Goal: Transaction & Acquisition: Purchase product/service

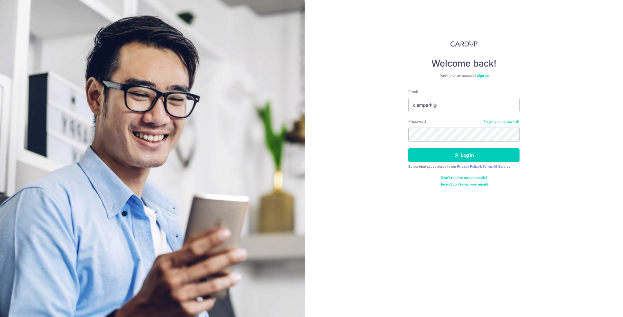
type input "clempark@hotmail.com"
click at [408, 148] on button "Log in" at bounding box center [463, 155] width 111 height 14
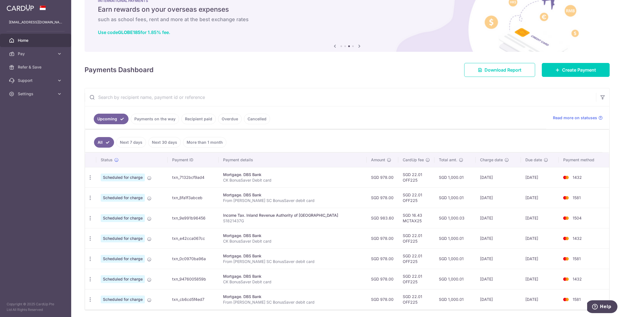
scroll to position [39, 0]
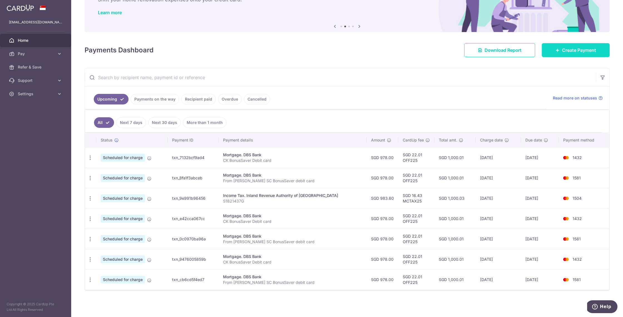
click at [578, 50] on span "Create Payment" at bounding box center [579, 50] width 34 height 7
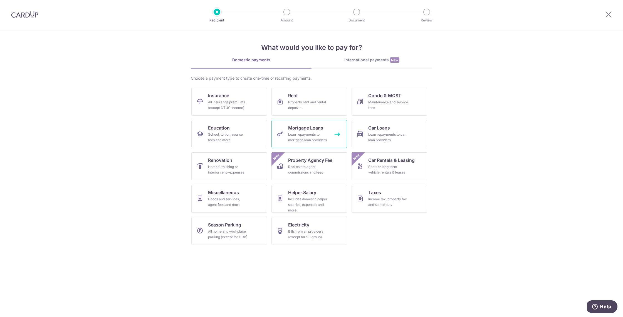
click at [303, 128] on span "Mortgage Loans" at bounding box center [305, 127] width 35 height 7
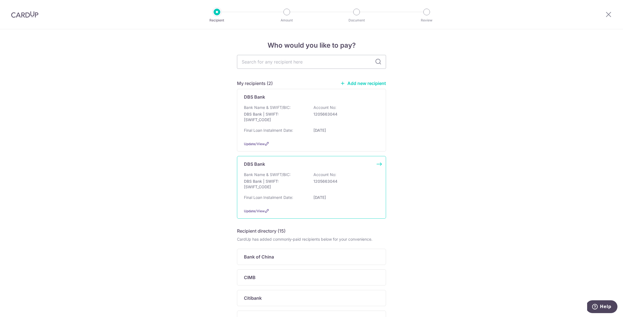
click at [286, 184] on p "DBS Bank | SWIFT: [SWIFT_CODE]" at bounding box center [275, 183] width 62 height 11
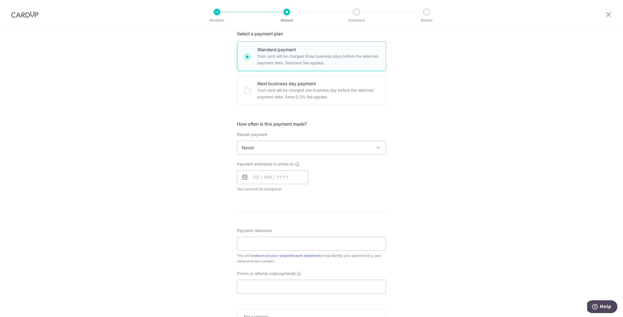
scroll to position [132, 0]
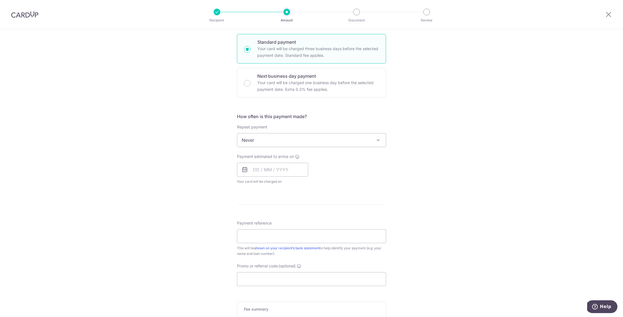
click at [380, 141] on span at bounding box center [378, 140] width 7 height 7
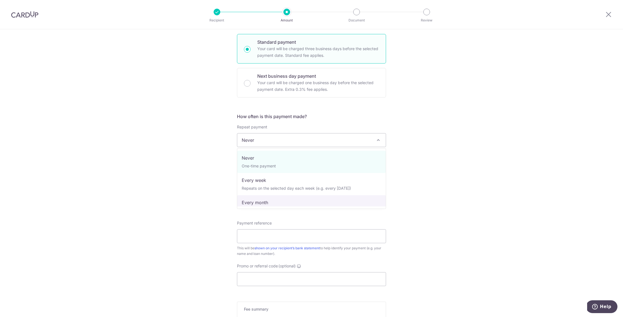
select select "3"
type input "[DATE]"
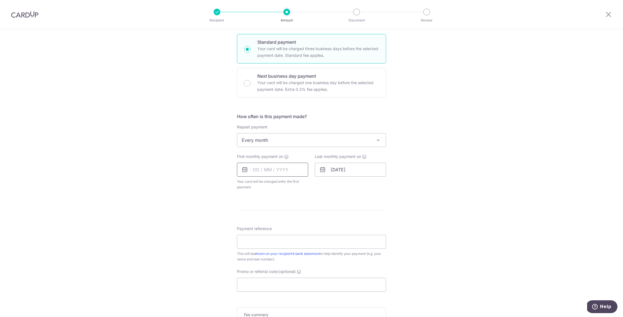
click at [262, 169] on input "text" at bounding box center [272, 169] width 71 height 14
click at [284, 220] on link "10" at bounding box center [281, 220] width 9 height 9
type input "10/09/2025"
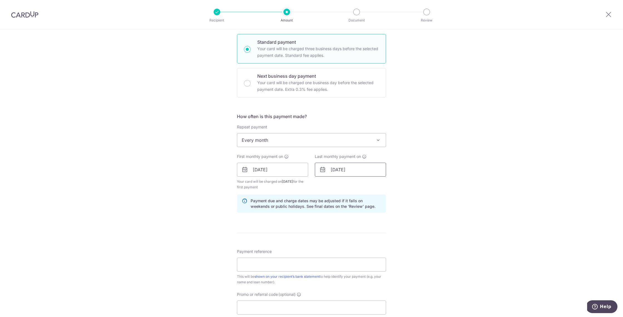
click at [342, 172] on input "[DATE]" at bounding box center [350, 169] width 71 height 14
click at [393, 184] on div "Prev Next Jan Feb Mar Apr May Jun Jul Aug Sep Oct Nov Dec 2025 2026 2027 2028 2…" at bounding box center [359, 184] width 88 height 13
click at [351, 184] on select "Jan Feb Mar Apr May Jun Jul Aug Sep Oct Nov Dec" at bounding box center [346, 184] width 15 height 4
click at [336, 231] on link "10" at bounding box center [337, 231] width 9 height 9
type input "10/02/2042"
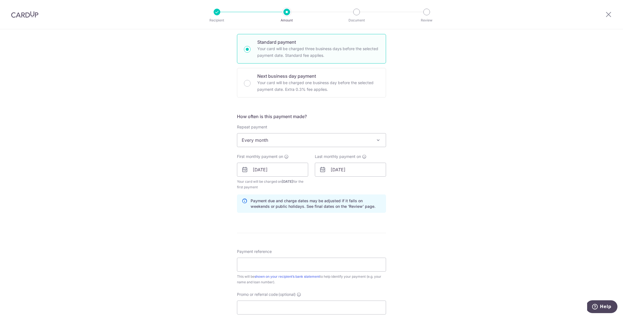
click at [343, 240] on form "Enter payment amount SGD Select Card Select option Add credit card Your Cards *…" at bounding box center [311, 168] width 149 height 469
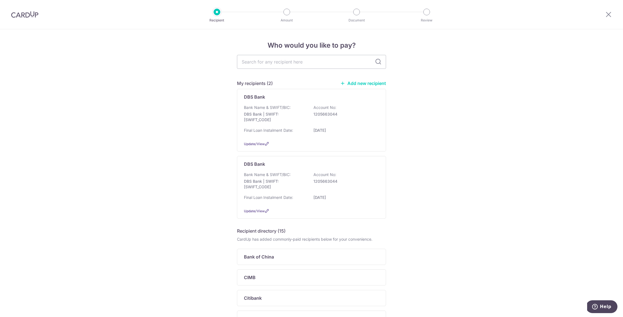
click at [18, 14] on img at bounding box center [24, 14] width 27 height 7
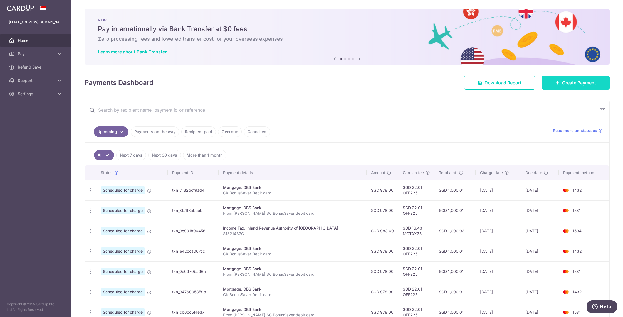
click at [562, 85] on span "Create Payment" at bounding box center [579, 82] width 34 height 7
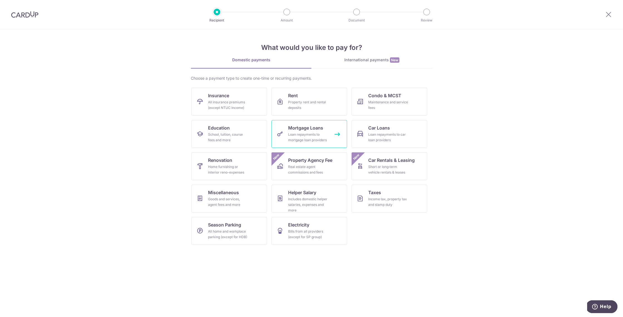
click at [304, 137] on div "Loan repayments to mortgage loan providers" at bounding box center [308, 137] width 40 height 11
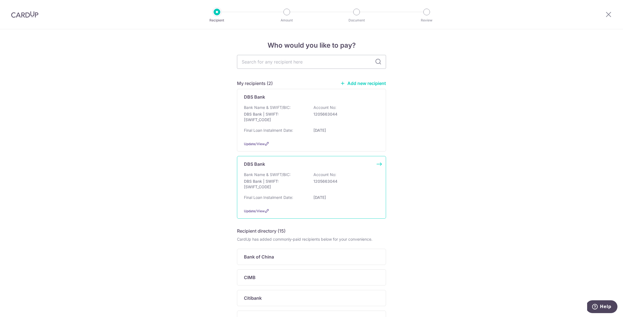
click at [281, 184] on p "DBS Bank | SWIFT: [SWIFT_CODE]" at bounding box center [275, 183] width 62 height 11
click at [281, 184] on p "DBS Bank | SWIFT: DBSSSGSGXXX" at bounding box center [275, 183] width 62 height 11
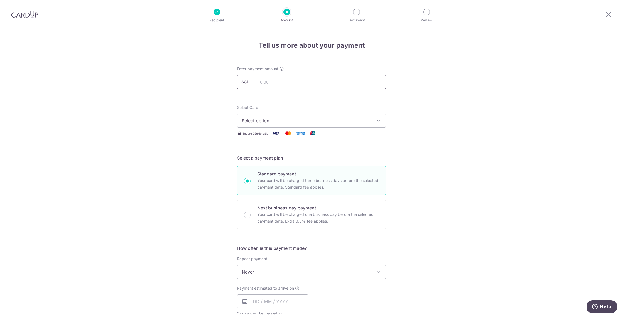
click at [273, 84] on input "text" at bounding box center [311, 82] width 149 height 14
type input "978.00"
click at [271, 122] on span "Select option" at bounding box center [307, 120] width 130 height 7
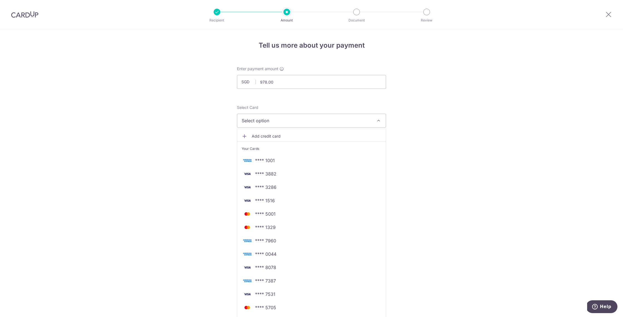
click at [270, 135] on span "Add credit card" at bounding box center [317, 136] width 130 height 6
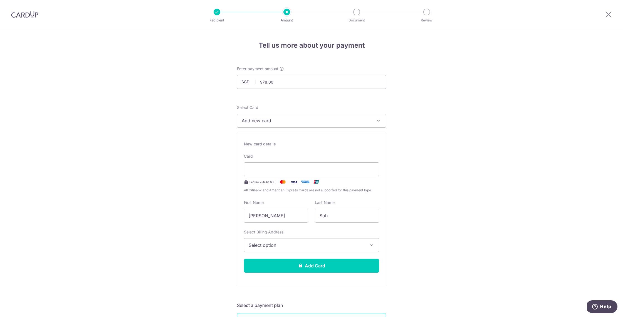
click at [276, 283] on div "New card details Card Secure 256-bit SSL All Citibank and American Express Card…" at bounding box center [311, 209] width 149 height 154
click at [293, 219] on input "Yew Chin Kenneth" at bounding box center [276, 215] width 64 height 14
type input "Y"
type input "Sye Ngen"
click at [300, 246] on span "Select option" at bounding box center [307, 244] width 116 height 7
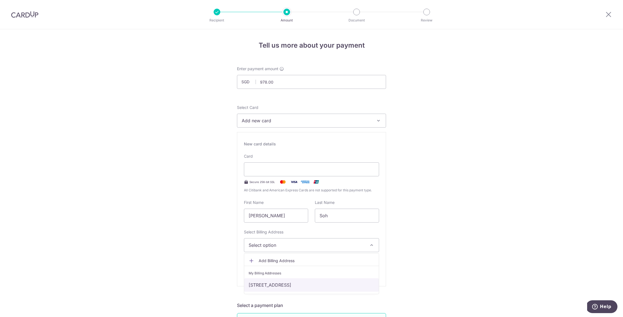
click at [304, 281] on link "Block 120, #03-02, Sunset Way, Singapore, Singapore-597152" at bounding box center [311, 284] width 135 height 13
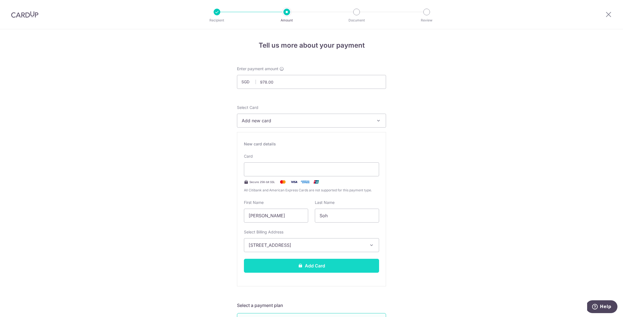
click at [301, 267] on icon at bounding box center [300, 265] width 4 height 4
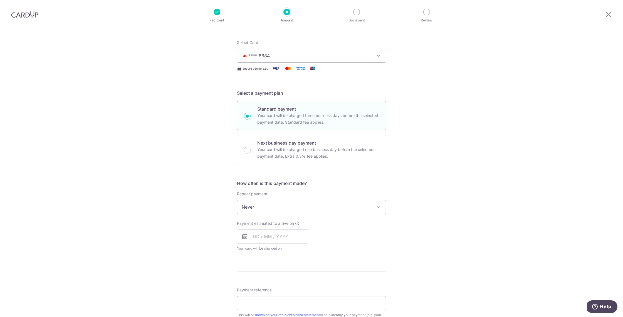
scroll to position [65, 0]
click at [312, 206] on span "Never" at bounding box center [311, 206] width 149 height 13
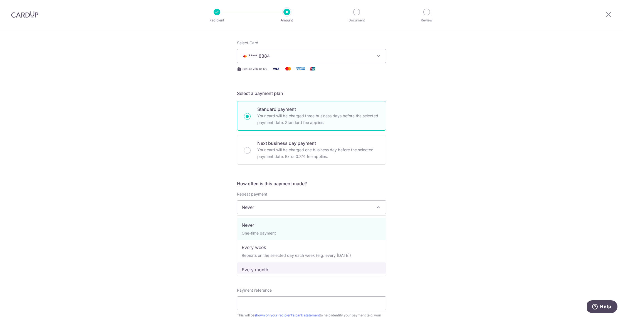
select select "3"
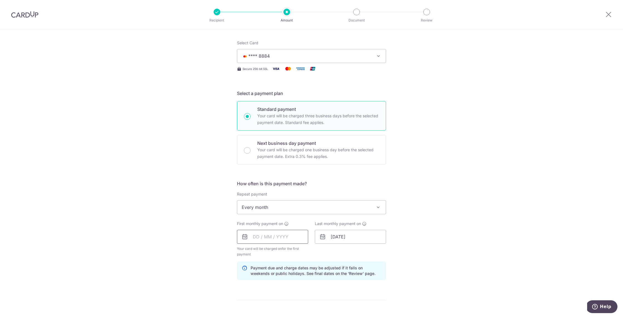
click at [259, 239] on input "text" at bounding box center [272, 236] width 71 height 14
click at [292, 287] on link "11" at bounding box center [292, 287] width 9 height 9
type input "11/09/2025"
click at [301, 237] on input "[DATE]" at bounding box center [272, 236] width 71 height 14
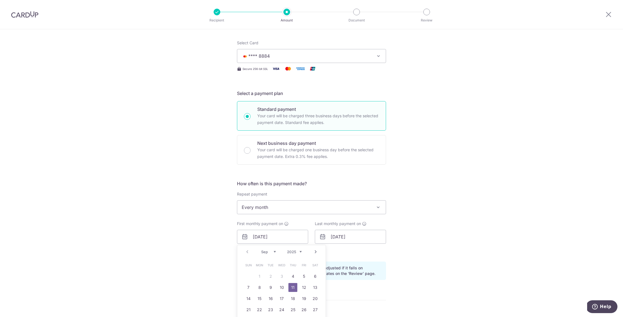
click at [458, 246] on div "Tell us more about your payment Enter payment amount SGD 978.00 978.00 Card add…" at bounding box center [311, 231] width 623 height 532
click at [368, 238] on input "25/12/2042" at bounding box center [350, 236] width 71 height 14
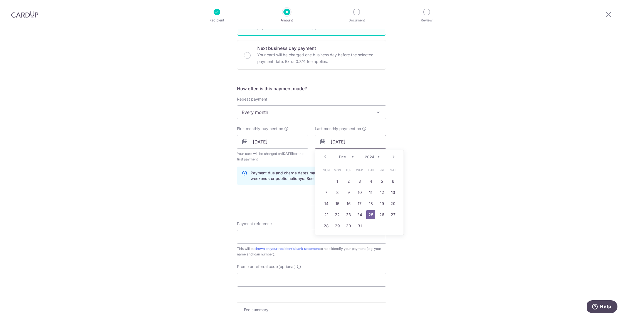
scroll to position [172, 0]
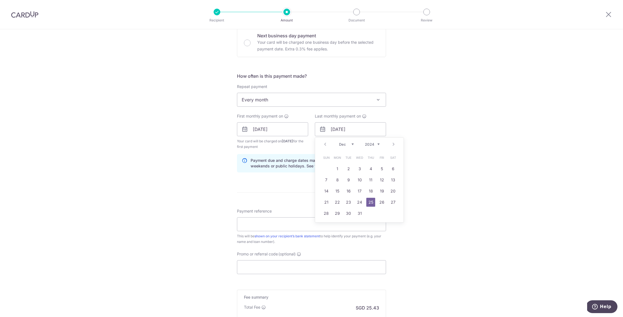
click at [377, 143] on select "2024 2025 2026 2027 2028 2029 2030 2031 2032 2033 2034 2035" at bounding box center [372, 144] width 15 height 4
click at [365, 142] on select "2024 2025 2026 2027 2028 2029 2030 2031 2032 2033 2034 2035" at bounding box center [372, 144] width 15 height 4
click at [377, 143] on select "2024 2025 2026 2027 2028 2029 2030 2031 2032 2033 2034 2035" at bounding box center [372, 144] width 15 height 4
click at [374, 179] on link "10" at bounding box center [370, 179] width 9 height 9
click at [335, 128] on input "10/12/2026" at bounding box center [350, 129] width 71 height 14
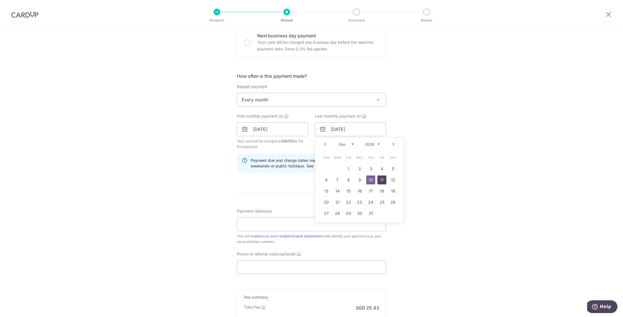
click at [384, 179] on link "11" at bounding box center [381, 179] width 9 height 9
click at [342, 127] on input "11/12/2026" at bounding box center [350, 129] width 71 height 14
click at [340, 127] on input "11/12/2026" at bounding box center [350, 129] width 71 height 14
type input "11/11/2026"
click at [473, 206] on div "Tell us more about your payment Enter payment amount SGD 978.00 978.00 Card add…" at bounding box center [311, 123] width 623 height 532
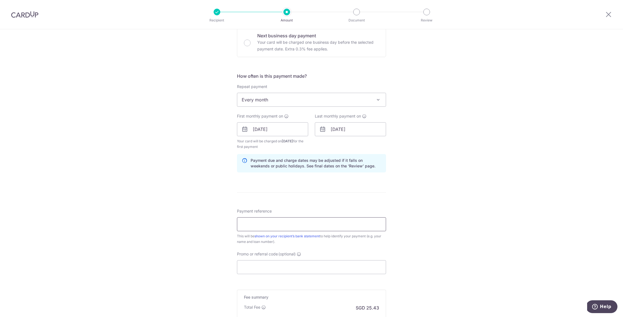
click at [298, 222] on input "Payment reference" at bounding box center [311, 224] width 149 height 14
type input "O"
type input "SC TS BonusSaver Debit card"
click at [251, 269] on input "Promo or referral code (optional)" at bounding box center [311, 267] width 149 height 14
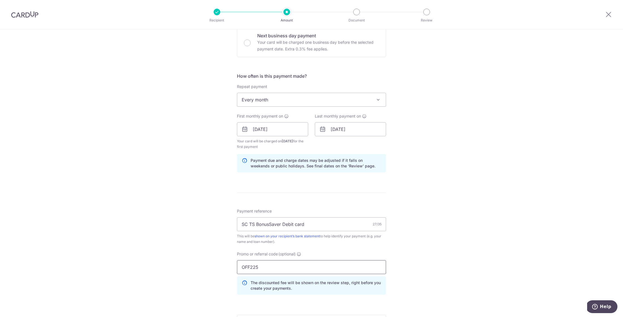
type input "OFF225"
click at [167, 233] on div "Tell us more about your payment Enter payment amount SGD 978.00 978.00 Card add…" at bounding box center [311, 135] width 623 height 557
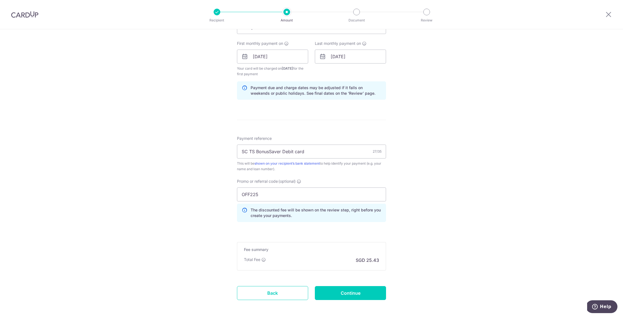
scroll to position [269, 0]
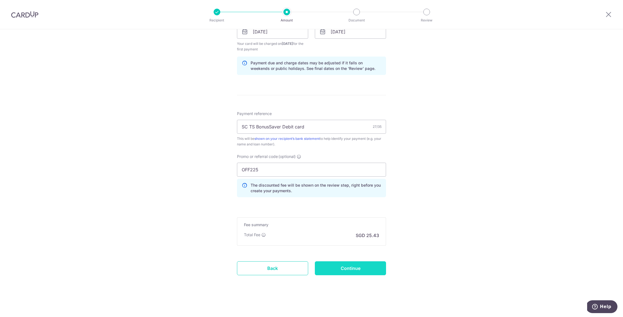
click at [354, 266] on input "Continue" at bounding box center [350, 268] width 71 height 14
type input "Create Schedule"
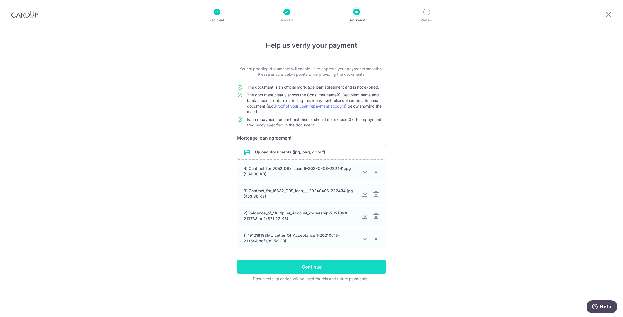
click at [320, 265] on input "Continue" at bounding box center [311, 266] width 149 height 14
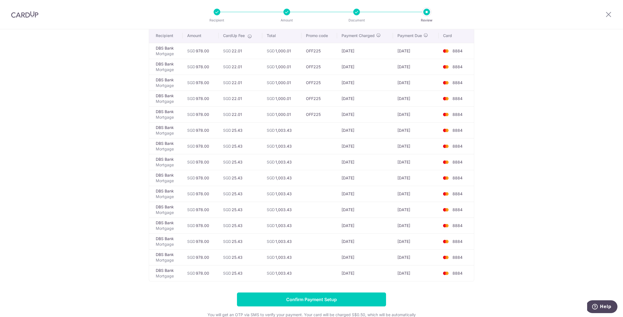
scroll to position [43, 0]
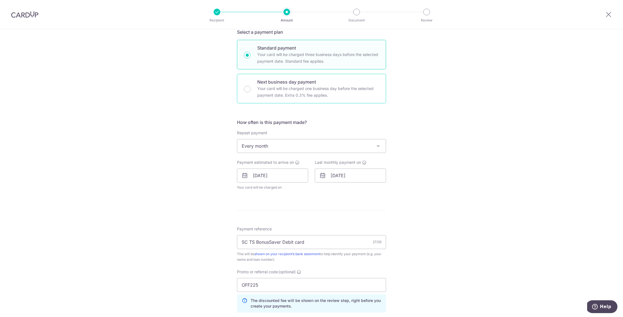
scroll to position [130, 0]
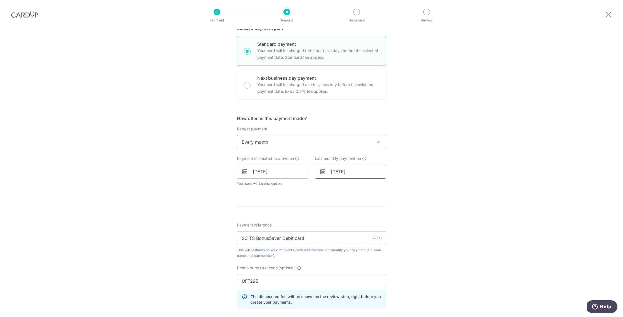
click at [333, 175] on input "11/11/2026" at bounding box center [350, 171] width 71 height 14
click at [351, 184] on select "Jan Feb Mar Apr May Jun Jul Aug Sep Oct Nov Dec" at bounding box center [346, 186] width 15 height 4
click at [327, 233] on link "11" at bounding box center [326, 233] width 9 height 9
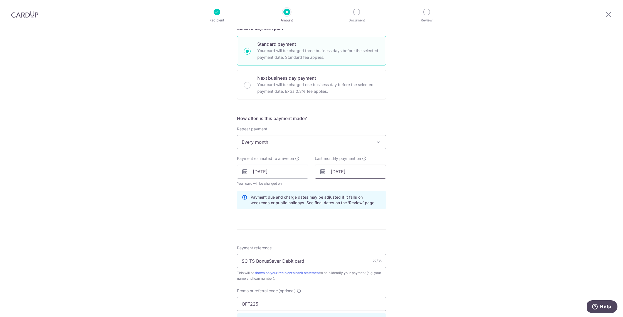
click at [337, 170] on input "11/01/2026" at bounding box center [350, 171] width 71 height 14
click at [353, 186] on select "Jan Feb Mar Apr May Jun Jul Aug Sep Oct Nov Dec" at bounding box center [346, 186] width 15 height 4
click at [360, 222] on link "11" at bounding box center [359, 221] width 9 height 9
type input "[DATE]"
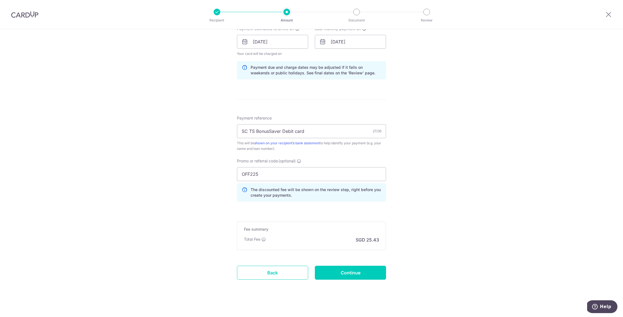
scroll to position [264, 0]
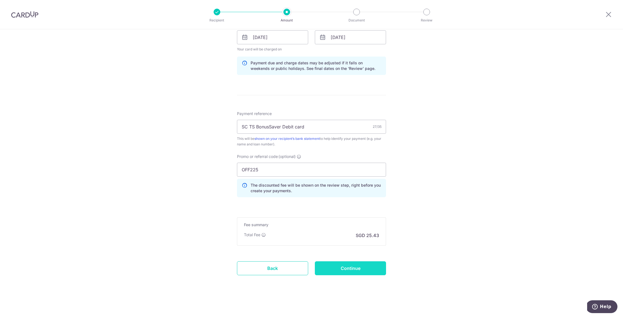
click at [352, 270] on input "Continue" at bounding box center [350, 268] width 71 height 14
type input "Update Schedule"
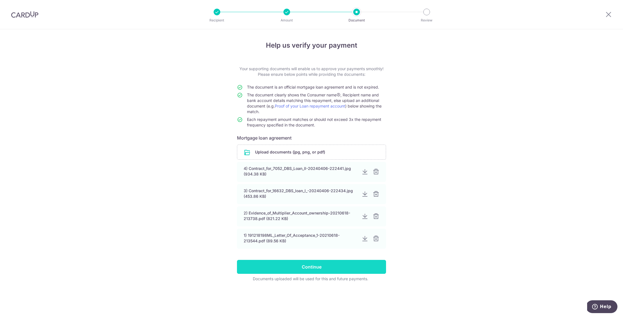
click at [348, 268] on input "Continue" at bounding box center [311, 266] width 149 height 14
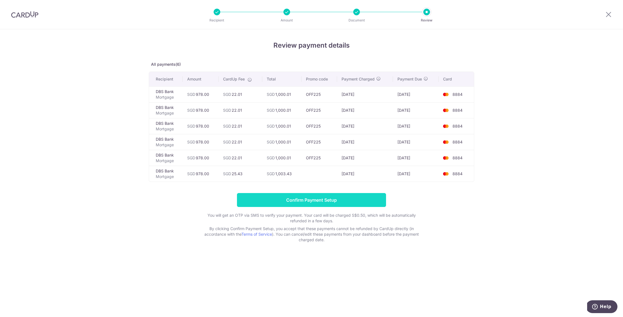
click at [267, 202] on input "Confirm Payment Setup" at bounding box center [311, 200] width 149 height 14
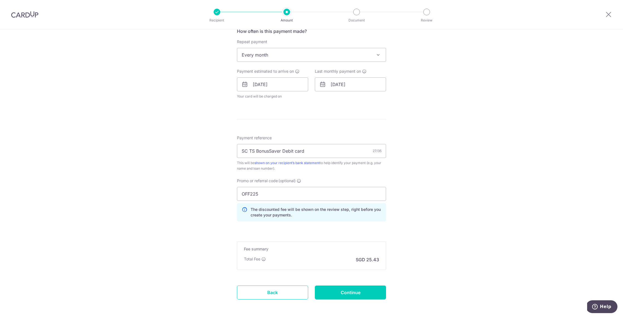
scroll to position [240, 0]
click at [367, 291] on input "Continue" at bounding box center [350, 292] width 71 height 14
type input "Update Schedule"
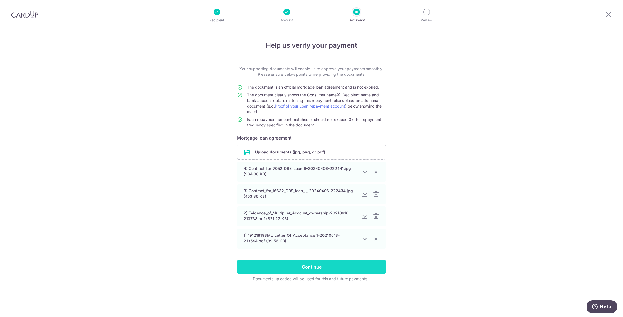
click at [338, 269] on input "Continue" at bounding box center [311, 266] width 149 height 14
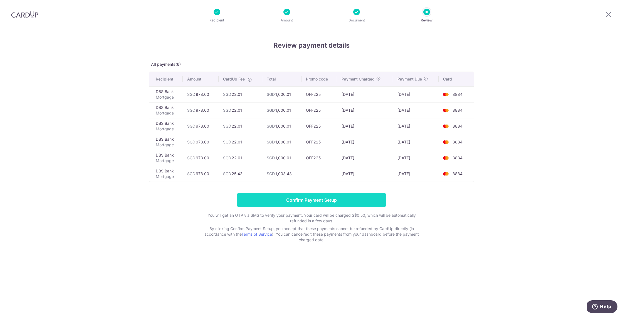
click at [315, 197] on input "Confirm Payment Setup" at bounding box center [311, 200] width 149 height 14
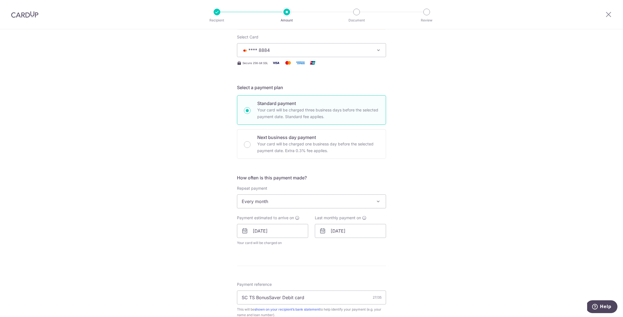
scroll to position [95, 0]
click at [246, 49] on img "button" at bounding box center [245, 48] width 7 height 4
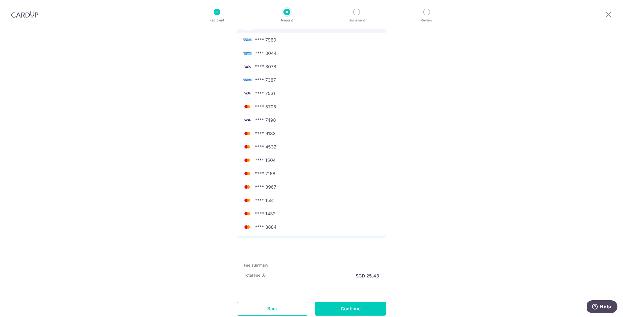
scroll to position [264, 0]
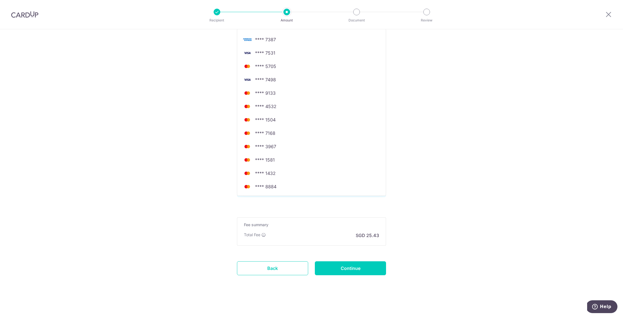
click at [148, 196] on div "Tell us more about your payment Enter payment amount SGD 978.00 978.00 Unable t…" at bounding box center [311, 41] width 623 height 551
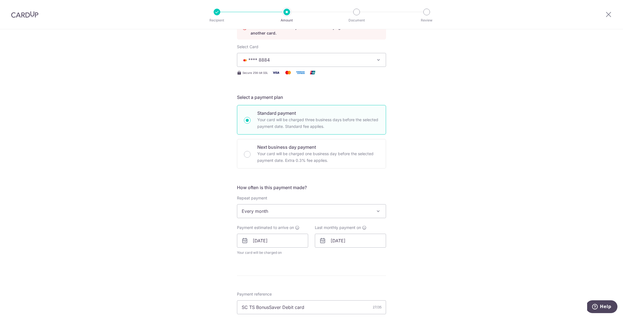
scroll to position [0, 0]
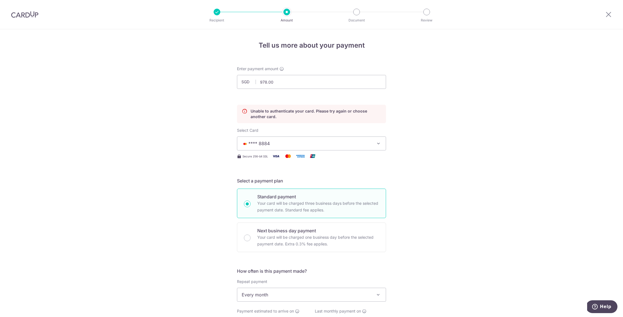
click at [500, 196] on div "Tell us more about your payment Enter payment amount SGD 978.00 978.00 Unable t…" at bounding box center [311, 304] width 623 height 551
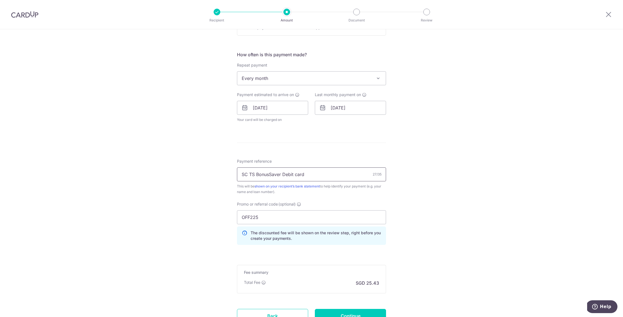
scroll to position [213, 0]
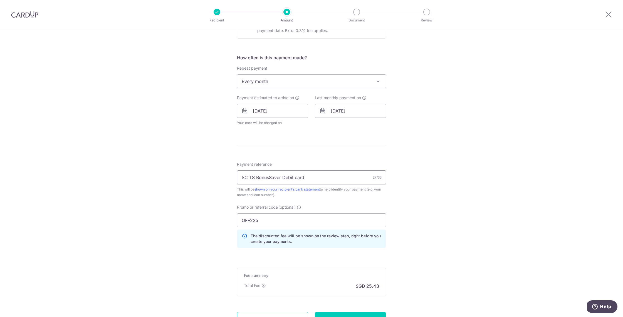
click at [309, 176] on input "SC TS BonusSaver Debit card" at bounding box center [311, 177] width 149 height 14
type input "S"
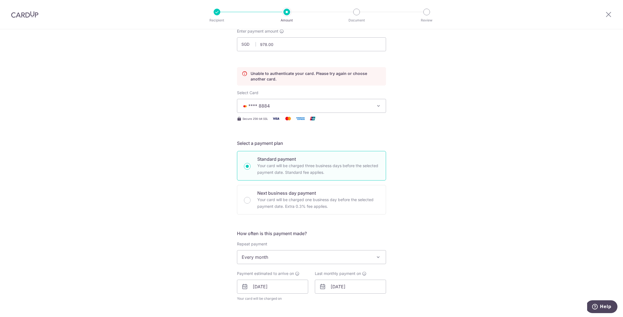
scroll to position [14, 0]
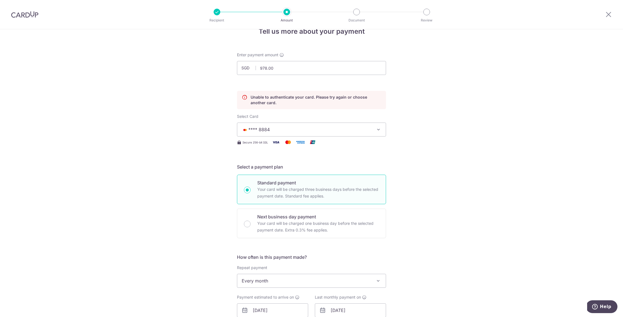
type input "SJC BonusSaver Debit card"
click at [312, 128] on span "**** 8884" at bounding box center [307, 129] width 130 height 7
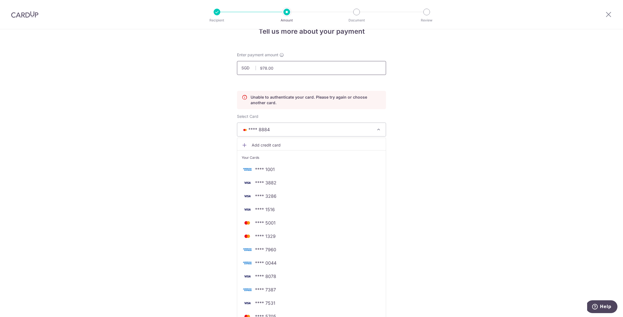
click at [275, 71] on input "978.00" at bounding box center [311, 68] width 149 height 14
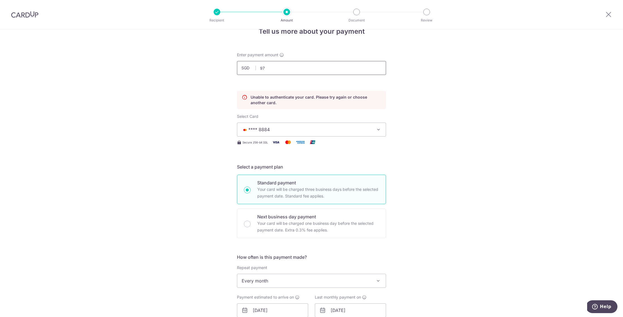
type input "9"
click at [286, 133] on button "**** 8884" at bounding box center [311, 129] width 149 height 14
type input "700.00"
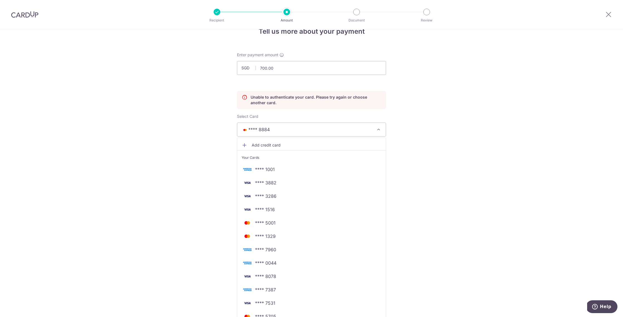
click at [286, 133] on button "**** 8884" at bounding box center [311, 129] width 149 height 14
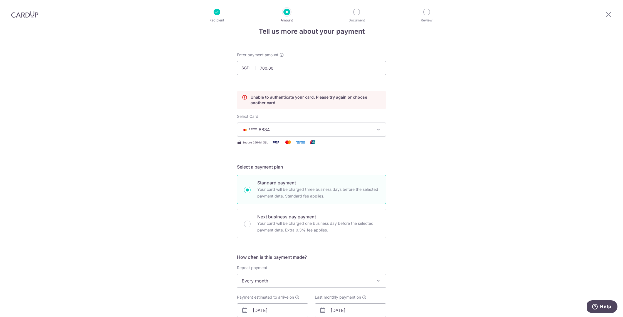
click at [286, 133] on button "**** 8884" at bounding box center [311, 129] width 149 height 14
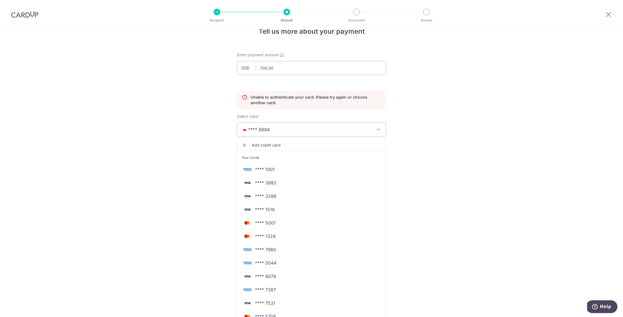
click at [277, 146] on span "Add credit card" at bounding box center [317, 145] width 130 height 6
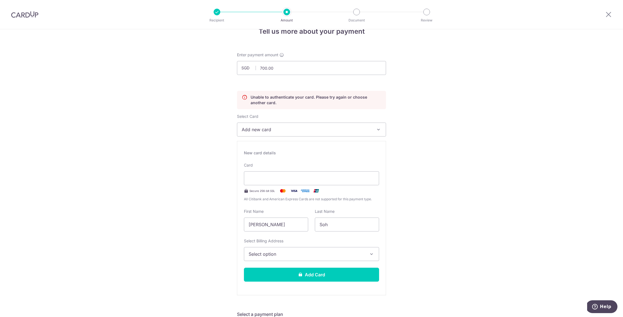
click at [263, 132] on span "Add new card" at bounding box center [307, 129] width 130 height 7
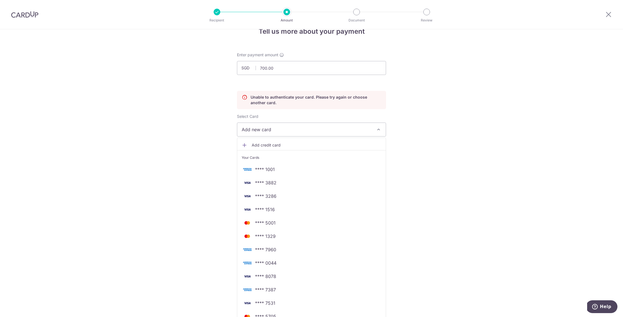
click at [266, 145] on span "Add credit card" at bounding box center [317, 145] width 130 height 6
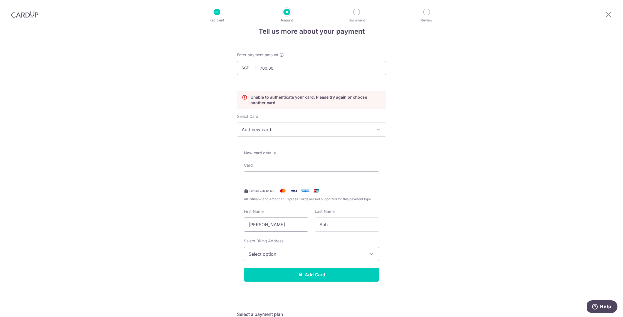
click at [299, 225] on input "Yew Chin Kenneth" at bounding box center [276, 224] width 64 height 14
type input "Y"
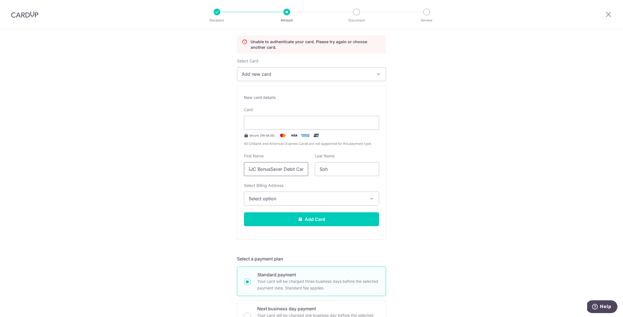
scroll to position [0, 4]
type input "SJC BonusSaver Debit Card"
click at [333, 166] on input "Soh" at bounding box center [347, 169] width 64 height 14
type input "S"
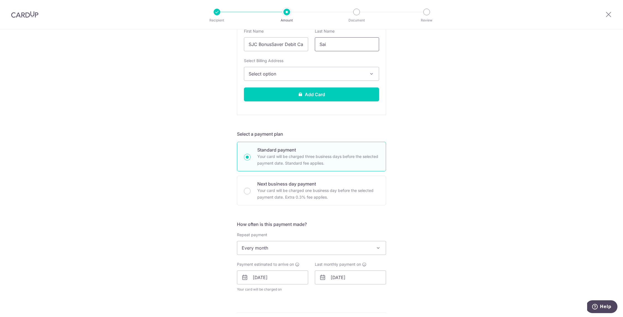
scroll to position [194, 0]
type input "Sai"
click at [282, 76] on span "Select option" at bounding box center [307, 74] width 116 height 7
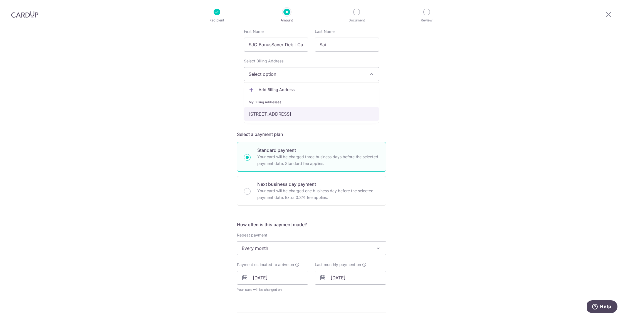
click at [285, 113] on link "Block 120, #03-02, Sunset Way, Singapore, Singapore-597152" at bounding box center [311, 113] width 135 height 13
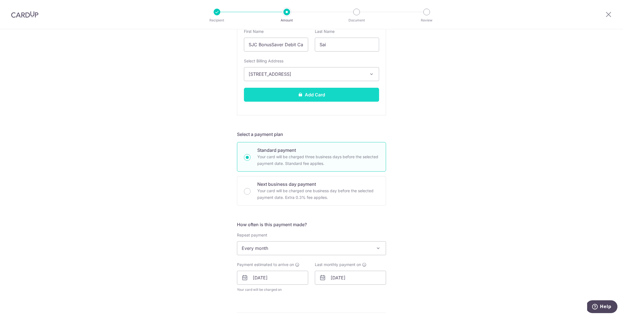
click at [288, 95] on button "Add Card" at bounding box center [311, 95] width 135 height 14
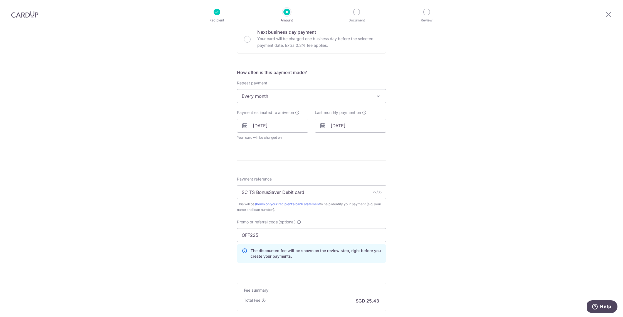
scroll to position [246, 0]
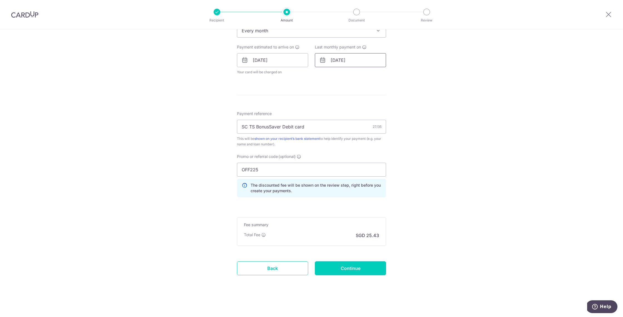
click at [333, 56] on input "[DATE]" at bounding box center [350, 60] width 71 height 14
click at [326, 75] on link "Prev" at bounding box center [325, 75] width 7 height 7
click at [327, 122] on link "11" at bounding box center [326, 121] width 9 height 9
type input "11/01/2026"
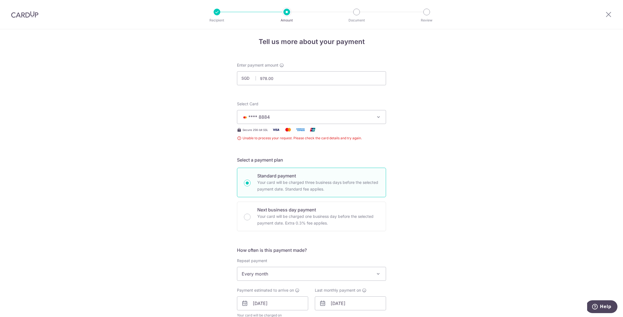
scroll to position [0, 0]
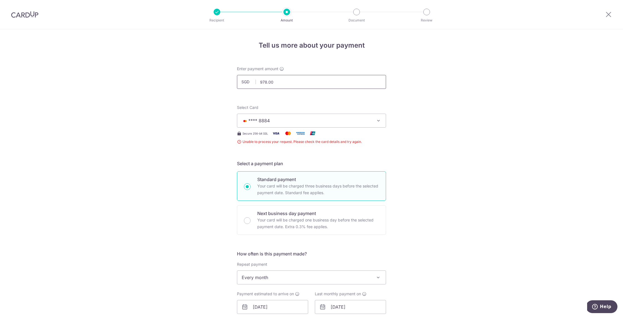
click at [283, 82] on input "978.00" at bounding box center [311, 82] width 149 height 14
click at [320, 119] on span "**** 8884" at bounding box center [307, 120] width 130 height 7
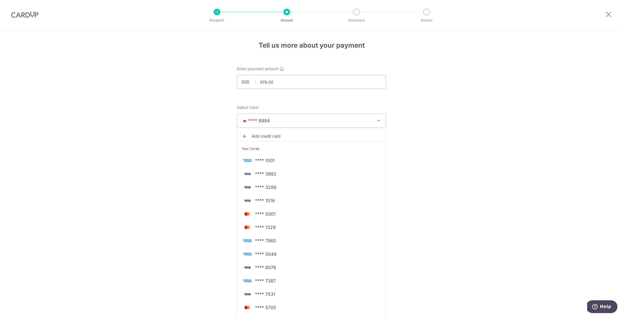
click at [320, 119] on span "**** 8884" at bounding box center [307, 120] width 130 height 7
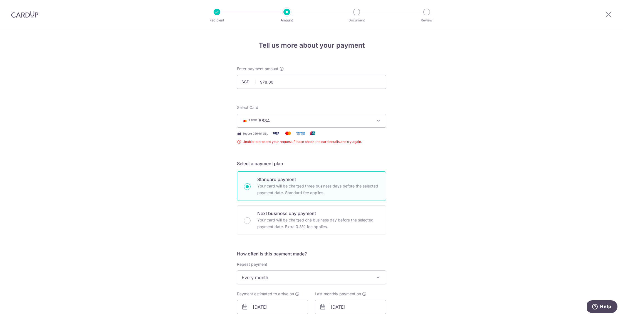
click at [320, 119] on span "**** 8884" at bounding box center [307, 120] width 130 height 7
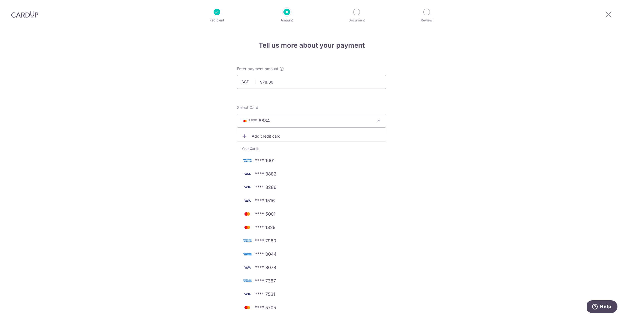
click at [275, 137] on span "Add credit card" at bounding box center [317, 136] width 130 height 6
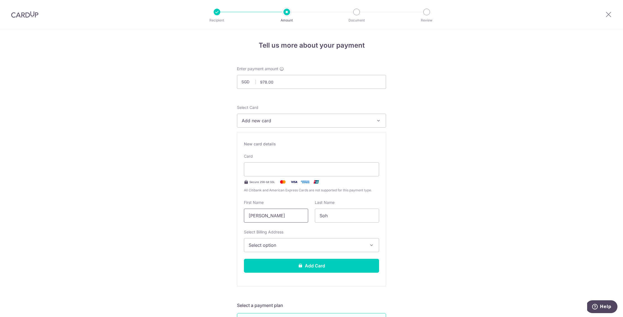
click at [296, 218] on input "[PERSON_NAME]" at bounding box center [276, 215] width 64 height 14
type input "Y"
type input "SJC BonusSaver Debit Card"
click at [331, 214] on input "Soh" at bounding box center [347, 215] width 64 height 14
type input "S"
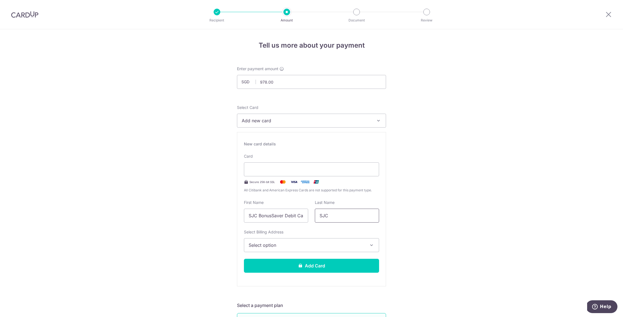
type input "SJC"
click at [322, 240] on button "Select option" at bounding box center [311, 245] width 135 height 14
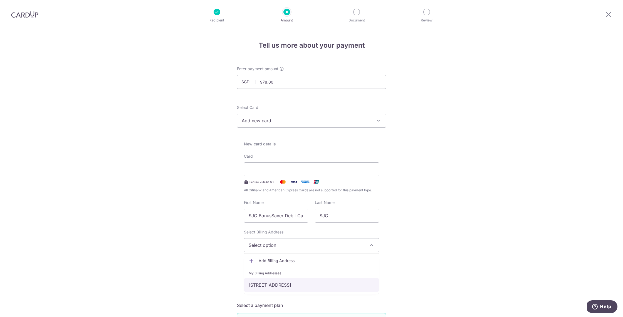
click at [284, 284] on link "[STREET_ADDRESS]" at bounding box center [311, 284] width 135 height 13
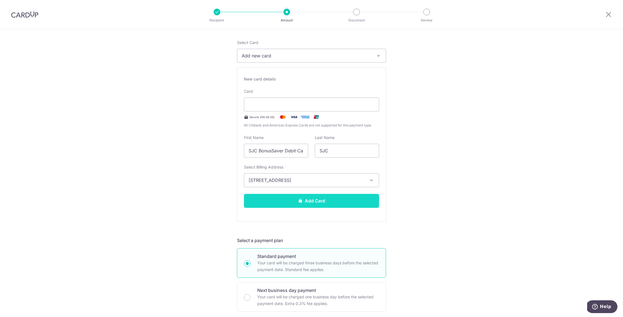
scroll to position [68, 0]
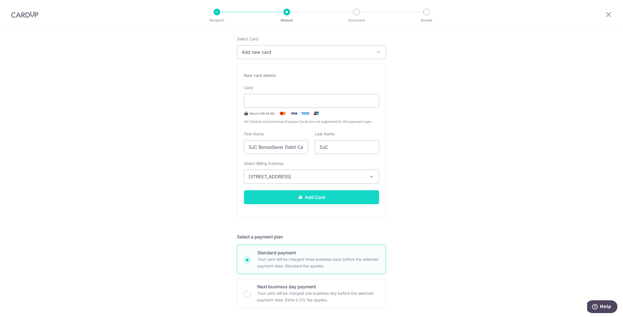
click at [281, 199] on button "Add Card" at bounding box center [311, 197] width 135 height 14
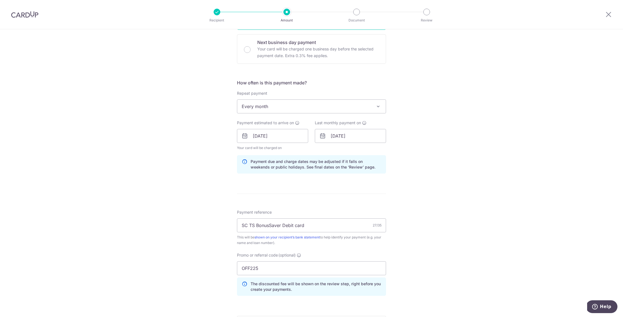
scroll to position [317, 0]
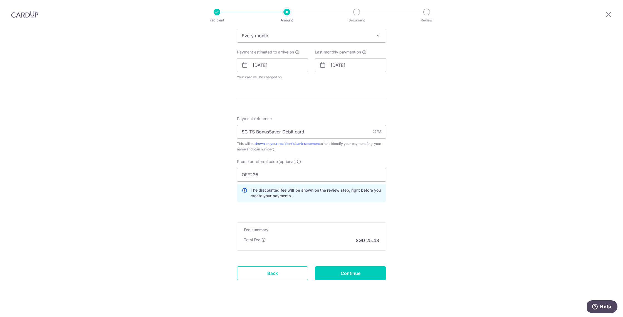
scroll to position [242, 0]
click at [24, 16] on img at bounding box center [24, 14] width 27 height 7
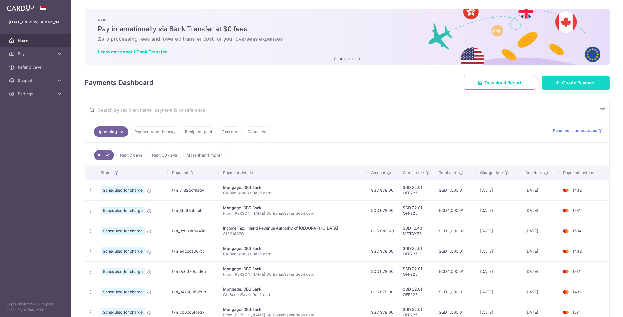
click at [567, 81] on span "Create Payment" at bounding box center [579, 82] width 34 height 7
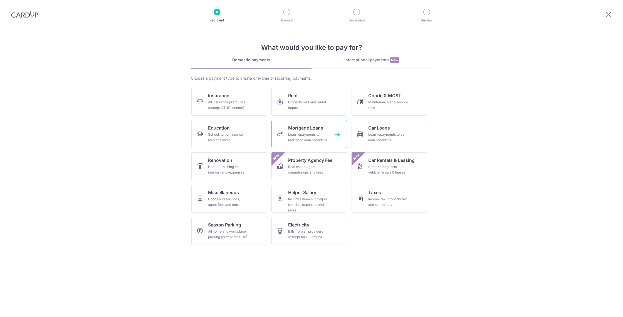
click at [308, 136] on div "Loan repayments to mortgage loan providers" at bounding box center [308, 137] width 40 height 11
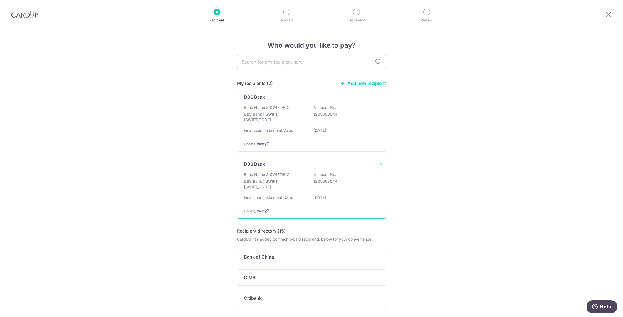
click at [299, 182] on p "DBS Bank | SWIFT: DBSSSGSGXXX" at bounding box center [275, 183] width 62 height 11
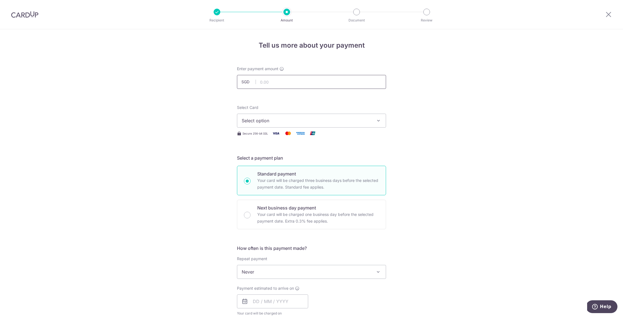
click at [267, 81] on input "text" at bounding box center [311, 82] width 149 height 14
click at [462, 154] on div "Tell us more about your payment Enter payment amount SGD 700 Select Card Select…" at bounding box center [311, 280] width 623 height 503
type input "700.00"
click at [370, 118] on span "Select option" at bounding box center [307, 120] width 130 height 7
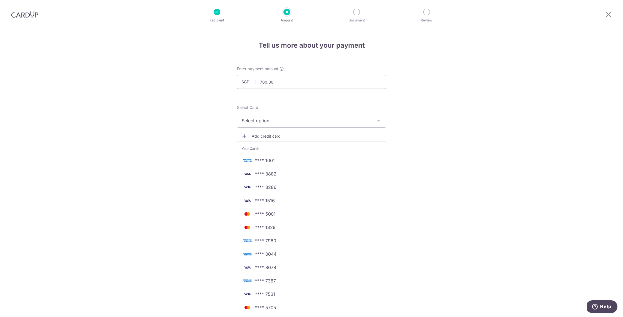
click at [264, 135] on span "Add credit card" at bounding box center [317, 136] width 130 height 6
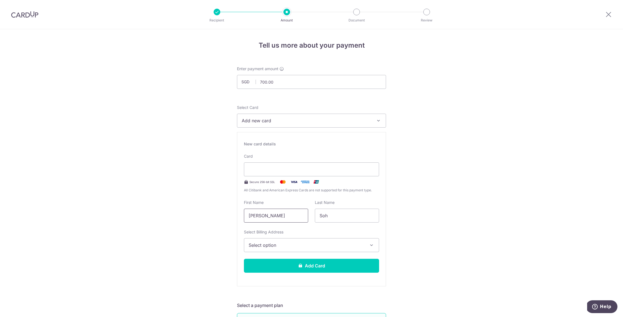
click at [285, 216] on input "[PERSON_NAME]" at bounding box center [276, 215] width 64 height 14
type input "Y"
type input "SJC BonusSaver Debit Card"
click at [329, 217] on input "Soh" at bounding box center [347, 215] width 64 height 14
type input "Sai"
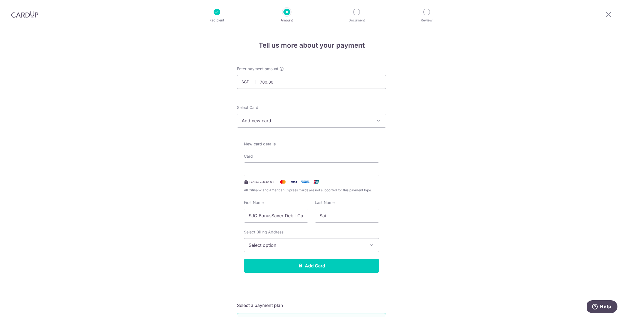
click at [298, 244] on span "Select option" at bounding box center [307, 244] width 116 height 7
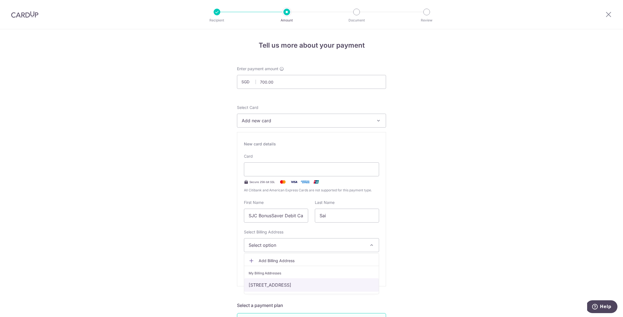
click at [298, 284] on link "[STREET_ADDRESS]" at bounding box center [311, 284] width 135 height 13
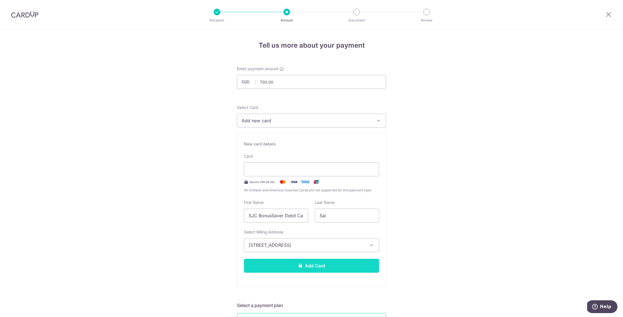
click at [283, 265] on button "Add Card" at bounding box center [311, 265] width 135 height 14
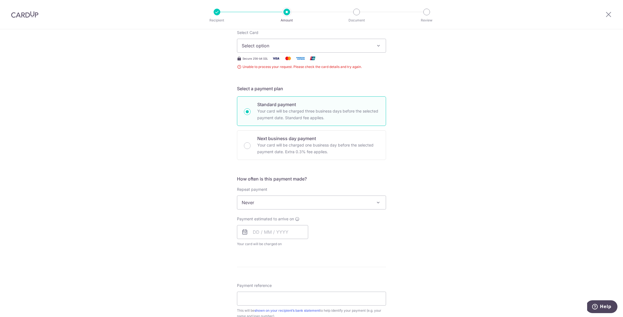
scroll to position [71, 0]
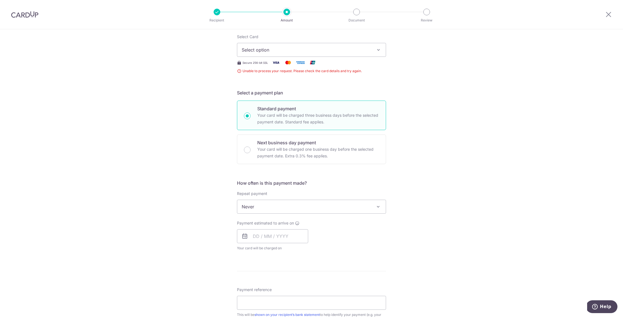
click at [281, 51] on span "Select option" at bounding box center [307, 49] width 130 height 7
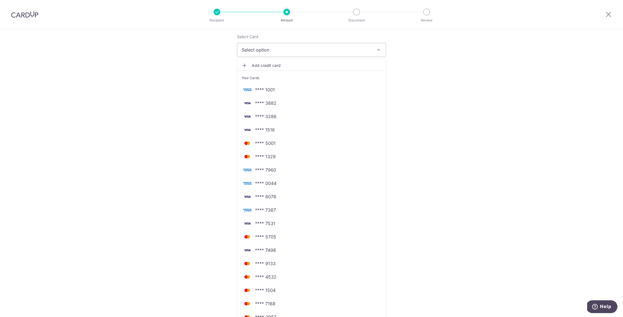
click at [274, 65] on span "Add credit card" at bounding box center [317, 66] width 130 height 6
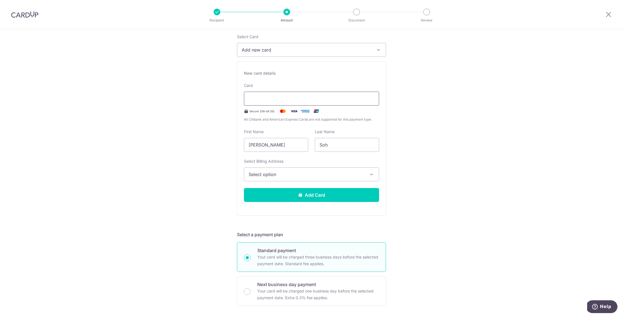
click at [273, 102] on div at bounding box center [311, 99] width 135 height 14
click at [445, 108] on div "Tell us more about your payment Enter payment amount SGD 700.00 700.00 Unable t…" at bounding box center [311, 284] width 623 height 650
click at [294, 146] on input "Yew Chin Kenneth" at bounding box center [276, 145] width 64 height 14
click at [294, 146] on input "Yew Chin Kennet" at bounding box center [276, 145] width 64 height 14
type input "Y"
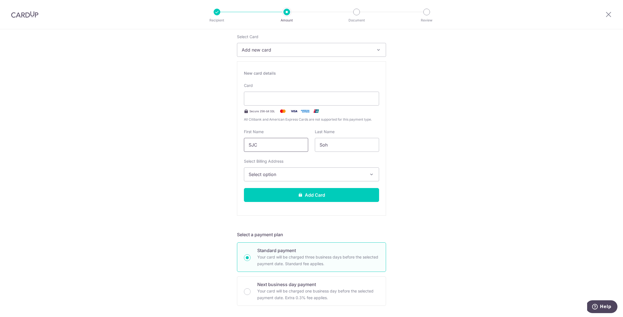
type input "SJC BonusSaver Debit Card"
click at [333, 147] on input "Soh" at bounding box center [347, 145] width 64 height 14
type input "S"
type input "Stanchart"
click at [319, 175] on span "Select option" at bounding box center [307, 174] width 116 height 7
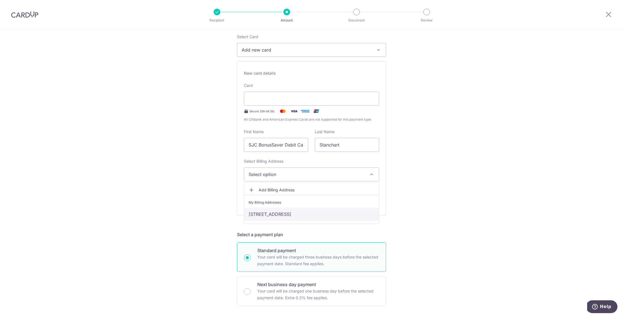
click at [303, 211] on link "Block 120, #03-02, Sunset Way, Singapore, Singapore-597152" at bounding box center [311, 213] width 135 height 13
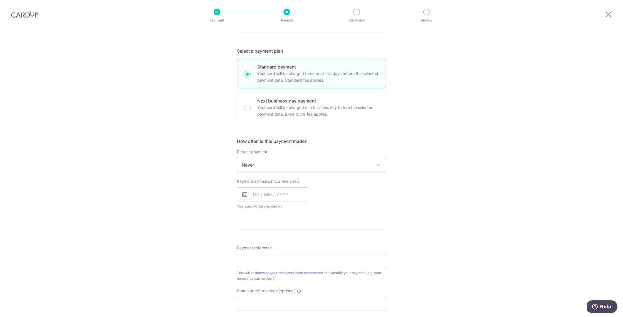
scroll to position [258, 0]
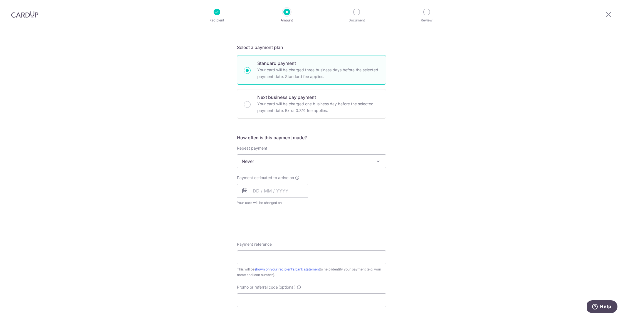
click at [289, 163] on span "Never" at bounding box center [311, 160] width 149 height 13
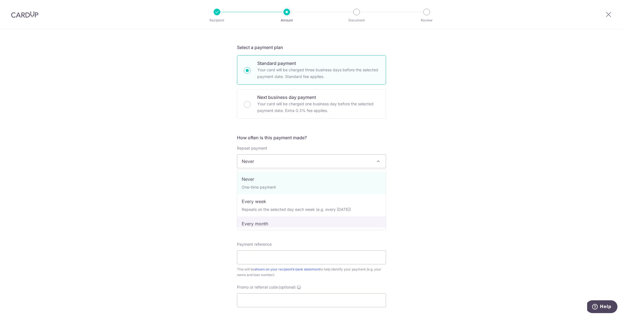
select select "3"
type input "25/12/2042"
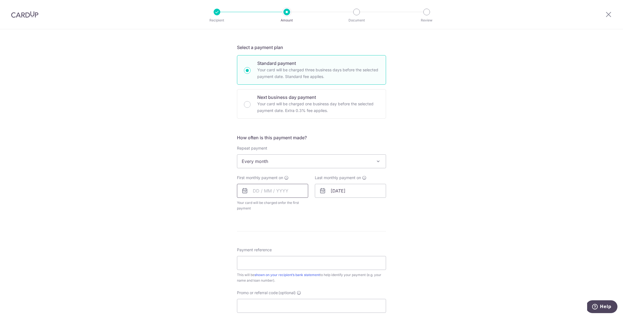
click at [262, 193] on input "text" at bounding box center [272, 191] width 71 height 14
click at [295, 244] on link "11" at bounding box center [292, 241] width 9 height 9
type input "[DATE]"
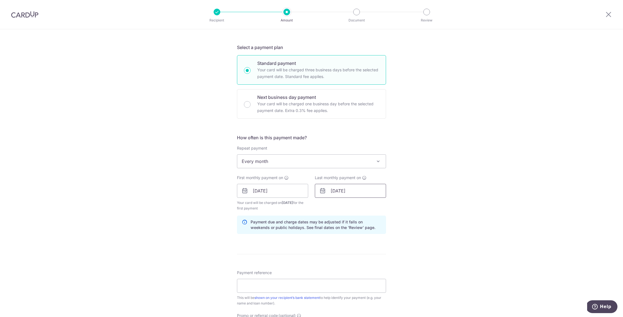
click at [333, 192] on input "25/12/2042" at bounding box center [350, 191] width 71 height 14
click at [392, 205] on div "Prev Next Jan Feb Mar Apr May Jun Jul Aug Sep Oct Nov Dec 2025 2026 2027 2028 2…" at bounding box center [359, 205] width 88 height 13
click at [393, 205] on div "Prev Next Jan Feb Mar Apr May Jun Jul Aug Sep Oct Nov Dec 2025 2026 2027 2028 2…" at bounding box center [359, 205] width 88 height 13
click at [350, 204] on select "Jan Feb Mar Apr May Jun Jul Aug Sep Oct Nov Dec" at bounding box center [346, 205] width 15 height 4
click at [375, 206] on select "2025 2026 2027 2028 2029 2030 2031 2032 2033 2034 2035" at bounding box center [372, 205] width 15 height 4
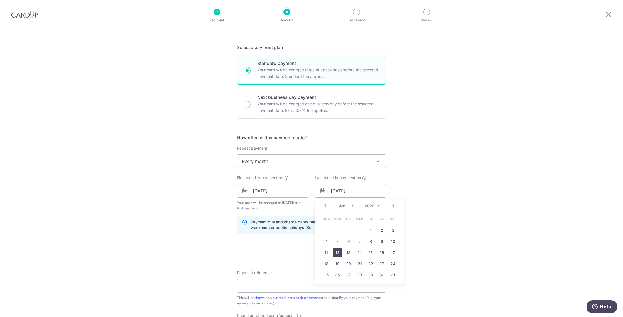
click at [337, 252] on link "12" at bounding box center [337, 252] width 9 height 9
type input "12/01/2026"
click at [296, 286] on input "Payment reference" at bounding box center [311, 285] width 149 height 14
type input "S"
type input "D"
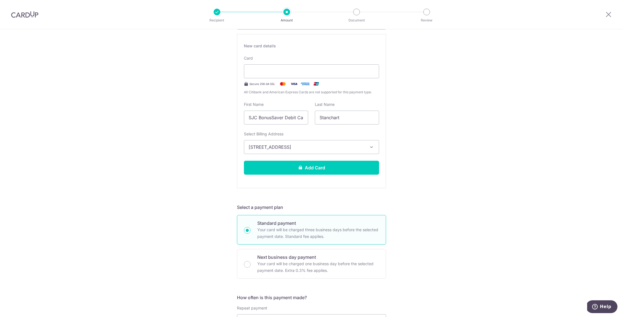
scroll to position [99, 0]
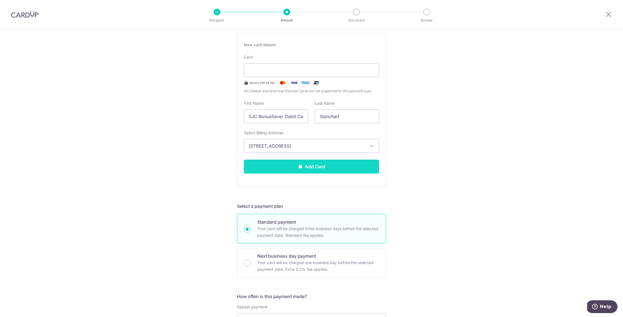
type input "Money"
click at [289, 168] on button "Add Card" at bounding box center [311, 166] width 135 height 14
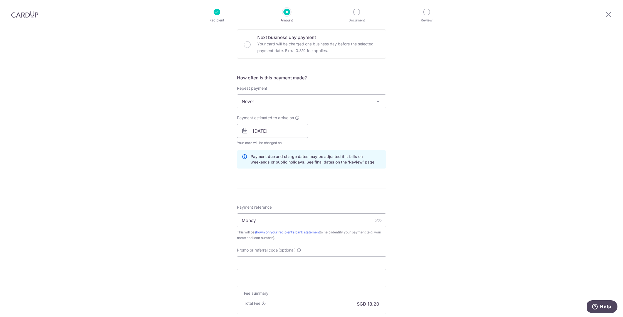
scroll to position [239, 0]
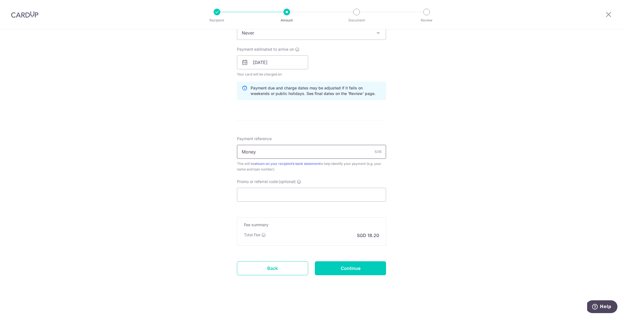
click at [276, 157] on input "Money" at bounding box center [311, 152] width 149 height 14
click button "Add Card" at bounding box center [0, 0] width 0 height 0
type input "Money deposited to [PERSON_NAME] DBS acct"
click at [264, 190] on input "Promo or referral code (optional)" at bounding box center [311, 194] width 149 height 14
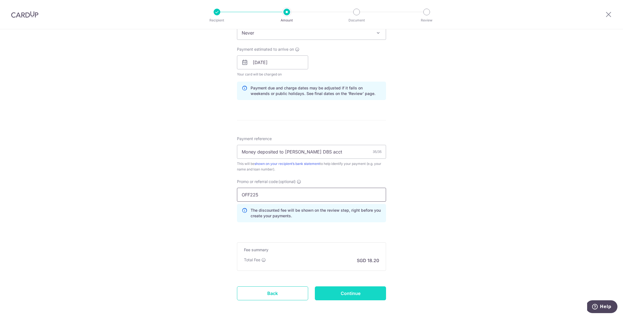
type input "OFF225"
click at [347, 292] on input "Continue" at bounding box center [350, 293] width 71 height 14
type input "Create Schedule"
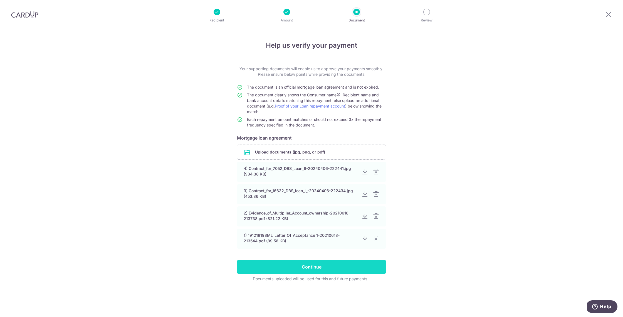
click at [320, 270] on input "Continue" at bounding box center [311, 266] width 149 height 14
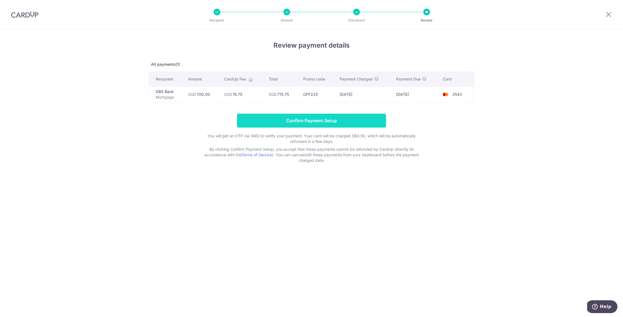
click at [368, 120] on input "Confirm Payment Setup" at bounding box center [311, 120] width 149 height 14
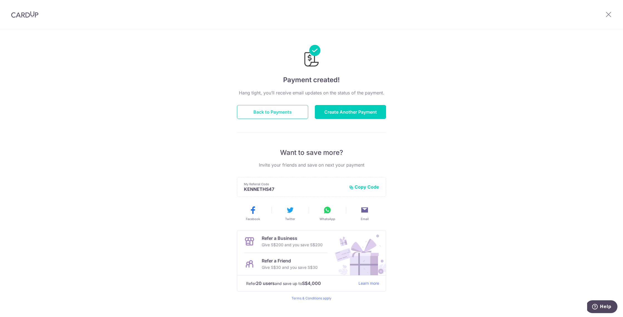
click at [291, 113] on button "Back to Payments" at bounding box center [272, 112] width 71 height 14
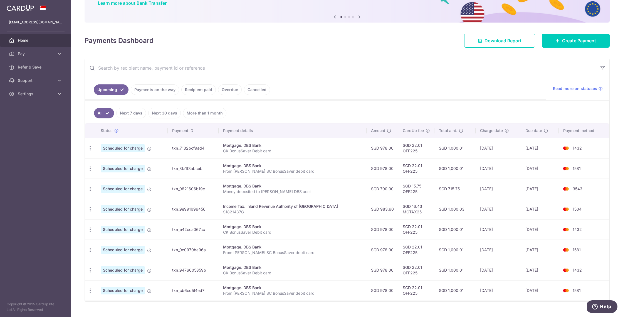
scroll to position [60, 0]
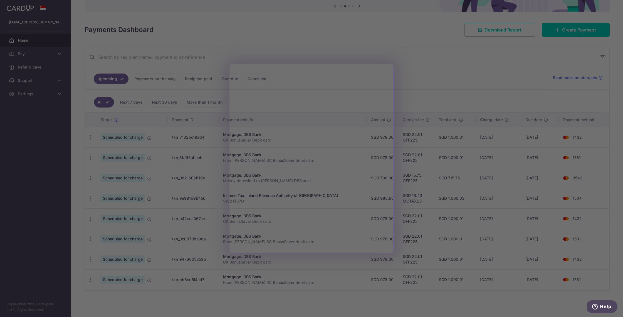
click at [370, 18] on div at bounding box center [314, 160] width 629 height 320
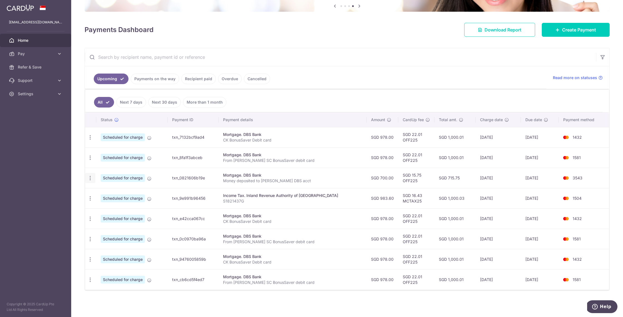
click at [88, 179] on icon "button" at bounding box center [90, 178] width 6 height 6
click at [104, 192] on span "Update payment" at bounding box center [120, 193] width 38 height 7
radio input "true"
type input "700.00"
type input "[DATE]"
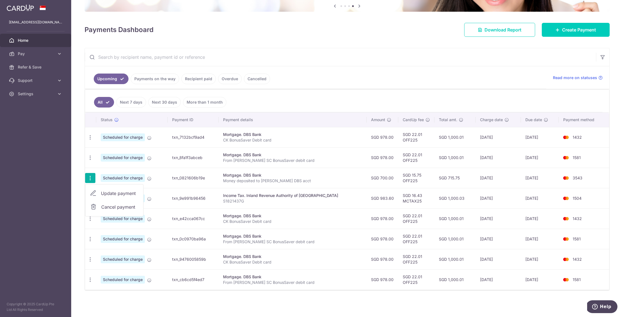
type input "Money deposited to [PERSON_NAME] DBS acct"
type input "OFF225"
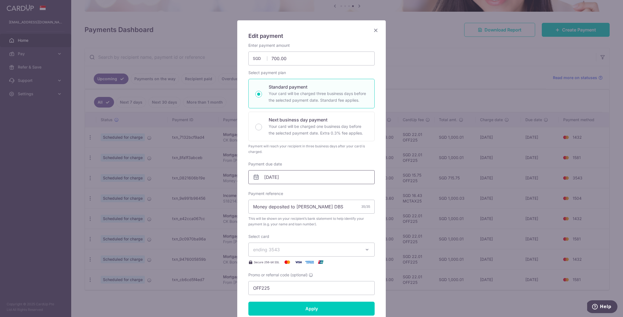
scroll to position [19, 0]
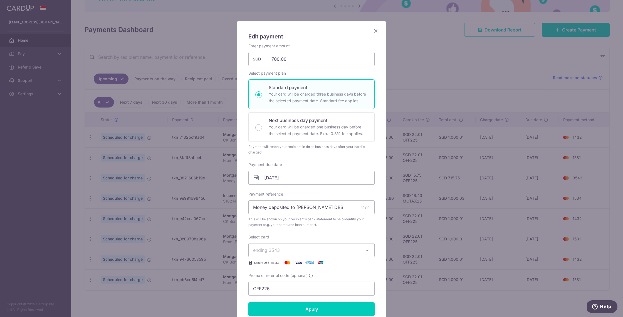
click at [375, 31] on icon "Close" at bounding box center [375, 30] width 7 height 7
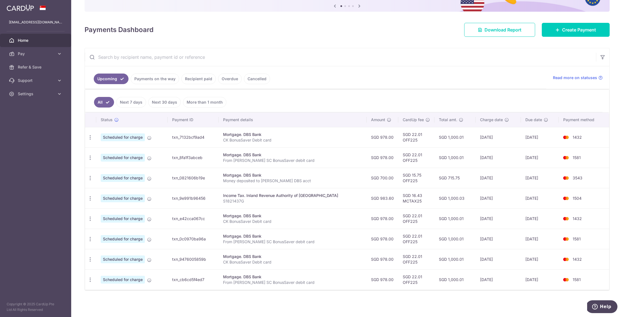
click at [164, 101] on link "Next 30 days" at bounding box center [164, 102] width 33 height 11
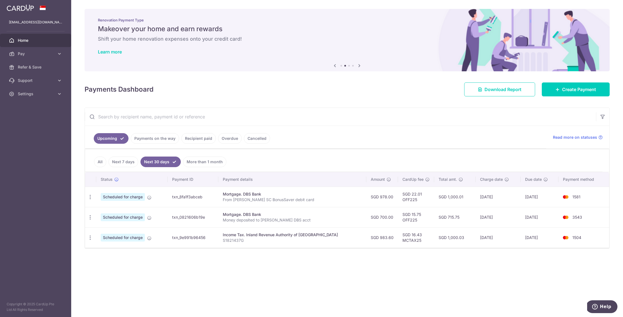
click at [202, 161] on link "More than 1 month" at bounding box center [204, 161] width 43 height 11
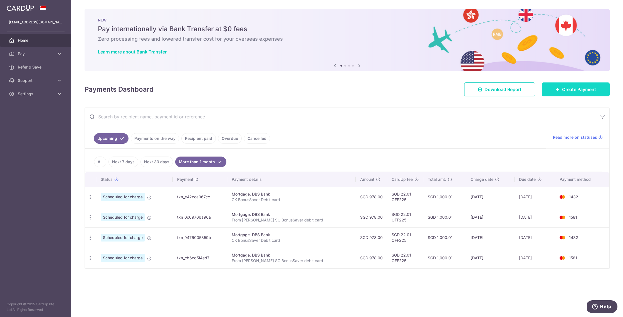
click at [566, 89] on span "Create Payment" at bounding box center [579, 89] width 34 height 7
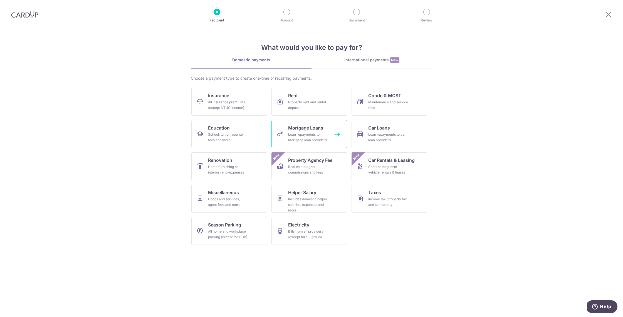
click at [304, 135] on div "Loan repayments to mortgage loan providers" at bounding box center [308, 137] width 40 height 11
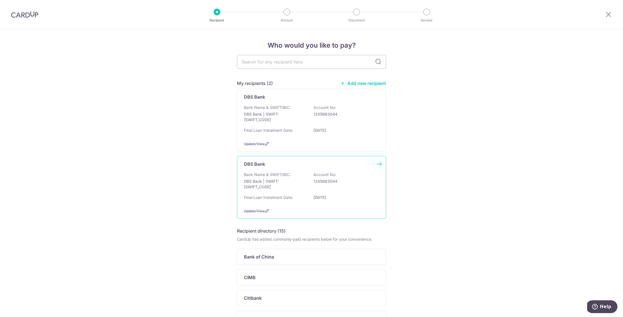
click at [313, 180] on div "Bank Name & SWIFT/BIC: DBS Bank | SWIFT: [SWIFT_CODE] Account No: 1205663044" at bounding box center [311, 182] width 135 height 21
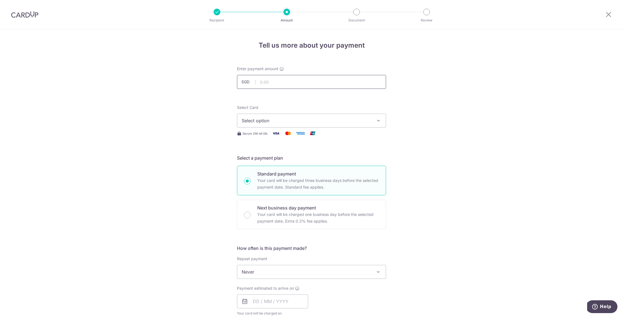
click at [273, 83] on input "text" at bounding box center [311, 82] width 149 height 14
click at [446, 155] on div "Tell us more about your payment Enter payment amount SGD 700 Select Card Select…" at bounding box center [311, 280] width 623 height 503
type input "700.00"
click at [361, 121] on span "Select option" at bounding box center [307, 120] width 130 height 7
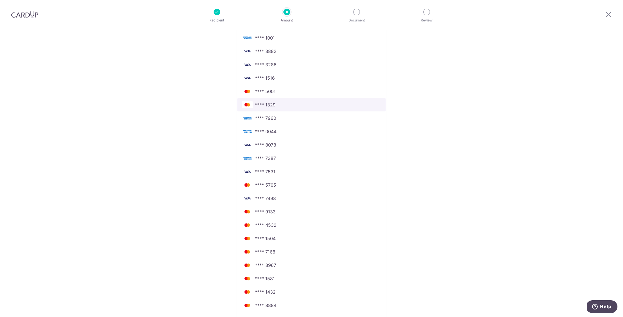
scroll to position [216, 0]
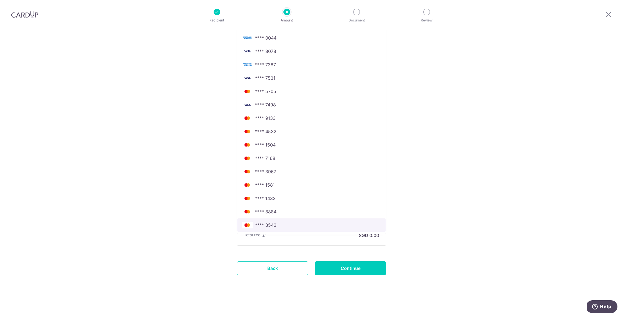
click at [268, 225] on span "**** 3543" at bounding box center [265, 224] width 21 height 7
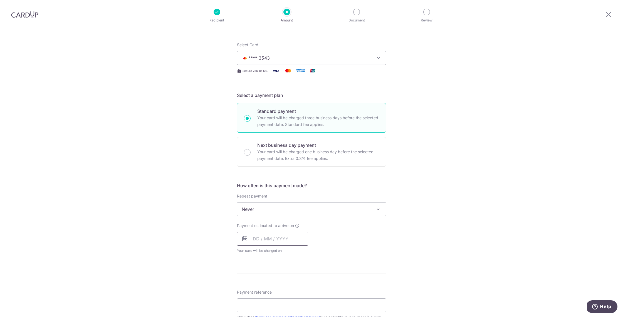
scroll to position [59, 0]
click at [279, 216] on span "Never" at bounding box center [311, 212] width 149 height 13
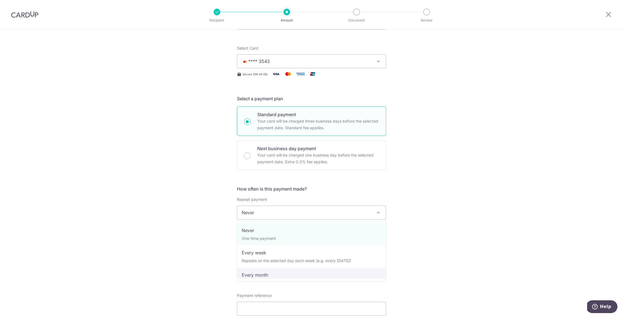
select select "3"
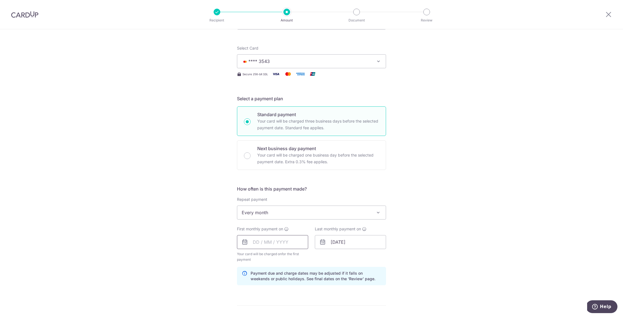
click at [268, 240] on input "text" at bounding box center [272, 242] width 71 height 14
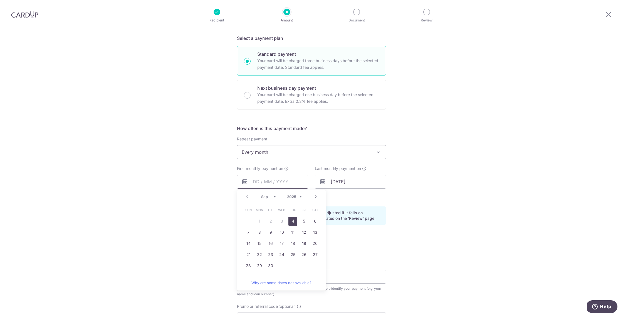
scroll to position [127, 0]
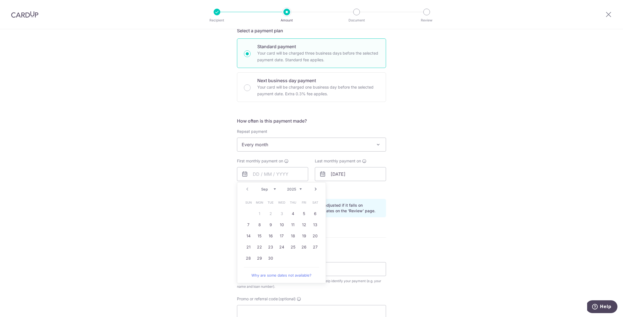
click at [315, 189] on link "Next" at bounding box center [315, 189] width 7 height 7
click at [315, 225] on link "11" at bounding box center [315, 224] width 9 height 9
type input "11/10/2025"
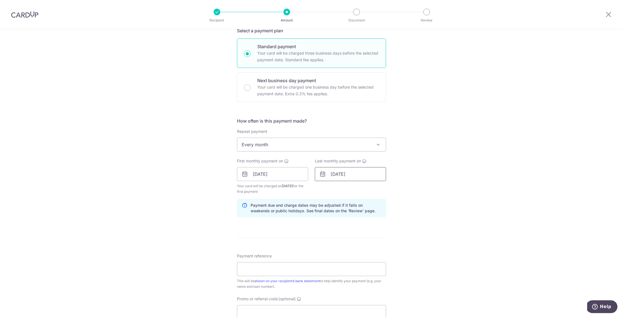
click at [337, 176] on input "25/12/2042" at bounding box center [350, 174] width 71 height 14
click at [353, 189] on select "Jan Feb Mar Apr May Jun Jul Aug Sep Oct Nov Dec" at bounding box center [346, 189] width 15 height 4
click at [378, 189] on select "2024 2025 2026 2027 2028 2029 2030 2031 2032 2033 2034 2035" at bounding box center [372, 189] width 15 height 4
click at [328, 236] on link "11" at bounding box center [326, 235] width 9 height 9
type input "[DATE]"
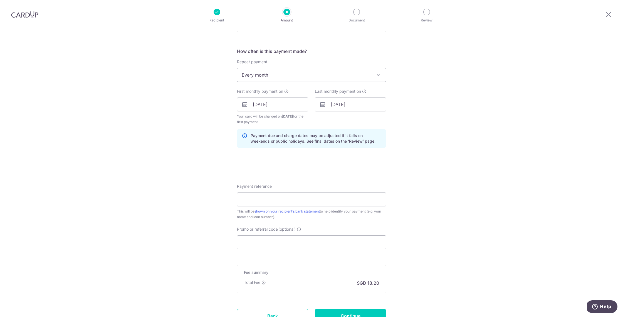
scroll to position [203, 0]
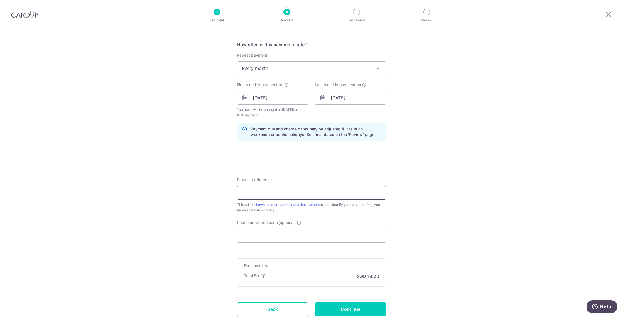
click at [260, 191] on input "Payment reference" at bounding box center [311, 193] width 149 height 14
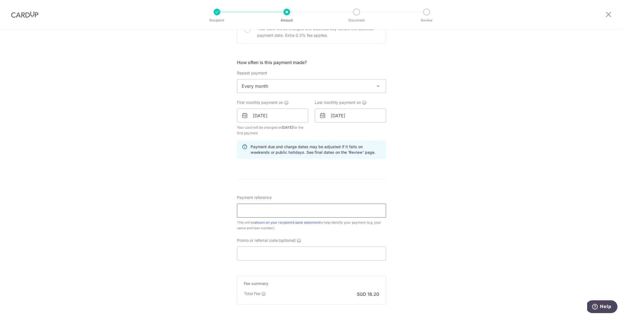
scroll to position [189, 0]
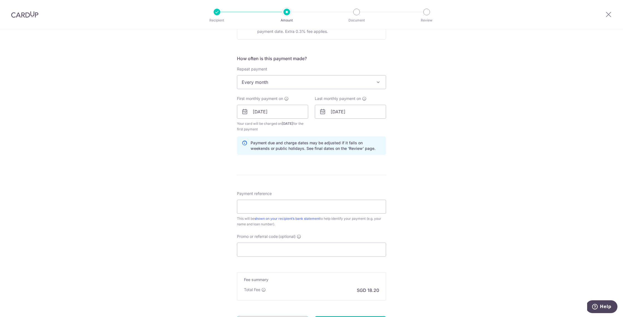
click at [436, 190] on div "Tell us more about your payment Enter payment amount SGD 700.00 700.00 Select C…" at bounding box center [311, 106] width 623 height 532
click at [283, 208] on input "Payment reference" at bounding box center [311, 206] width 149 height 14
type input "Money deposited to [PERSON_NAME] DBS acct"
click at [277, 249] on input "Promo or referral code (optional)" at bounding box center [311, 249] width 149 height 14
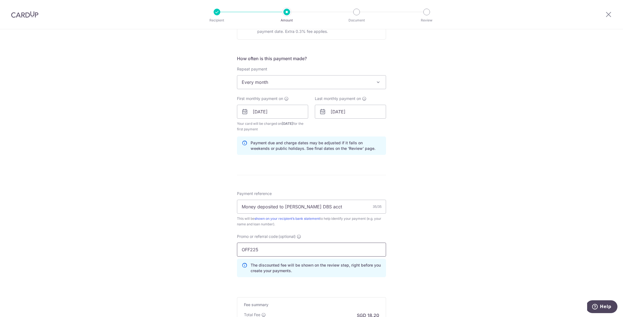
type input "OFF225"
click at [176, 239] on div "Tell us more about your payment Enter payment amount SGD 700.00 700.00 Select C…" at bounding box center [311, 118] width 623 height 557
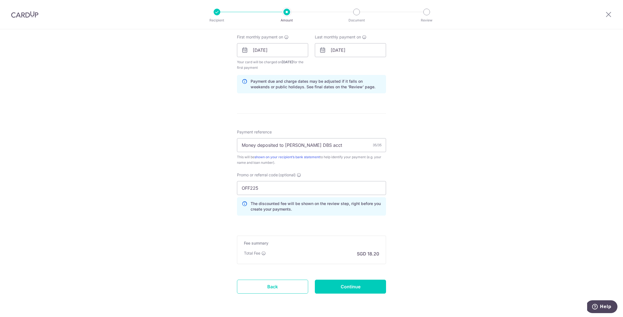
scroll to position [269, 0]
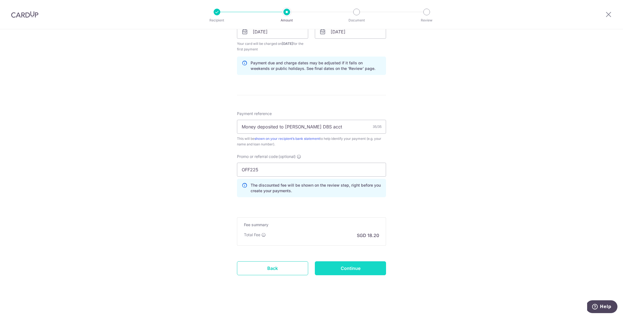
click at [321, 270] on input "Continue" at bounding box center [350, 268] width 71 height 14
type input "Create Schedule"
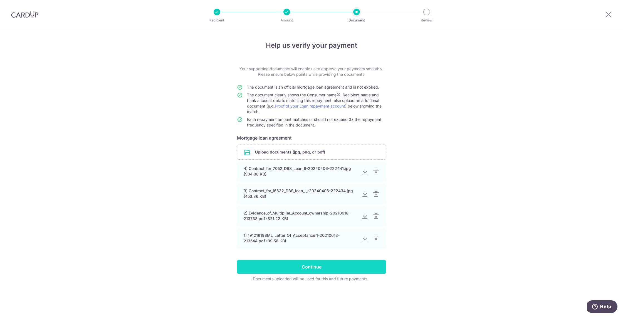
click at [276, 265] on input "Continue" at bounding box center [311, 266] width 149 height 14
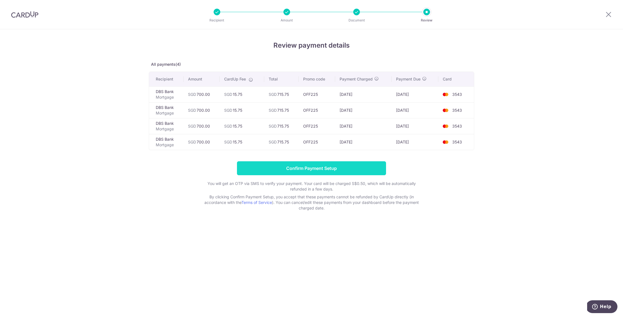
click at [303, 169] on input "Confirm Payment Setup" at bounding box center [311, 168] width 149 height 14
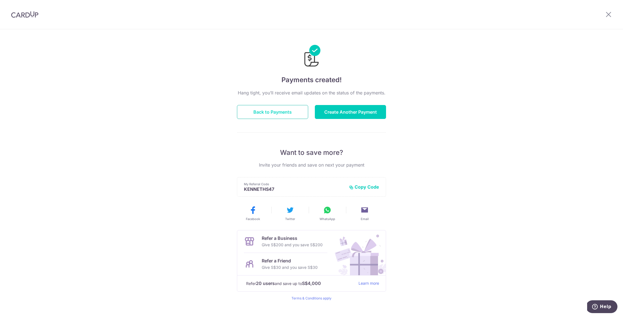
click at [281, 115] on button "Back to Payments" at bounding box center [272, 112] width 71 height 14
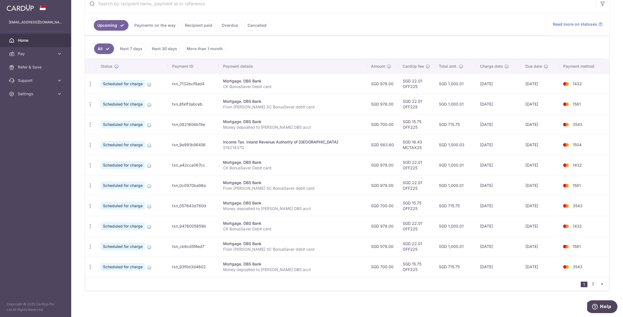
scroll to position [113, 0]
click at [592, 283] on link "2" at bounding box center [593, 283] width 7 height 7
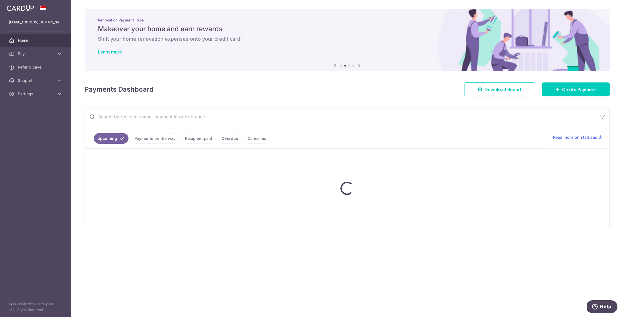
scroll to position [0, 0]
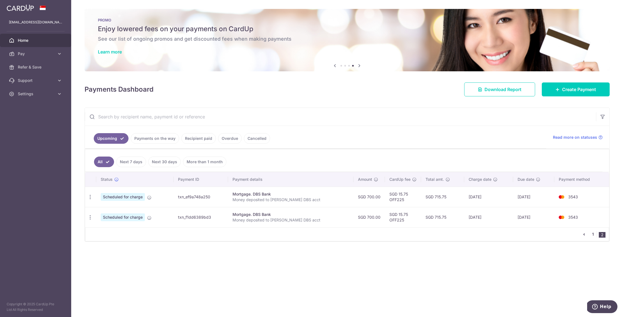
click at [592, 234] on link "1" at bounding box center [593, 234] width 7 height 7
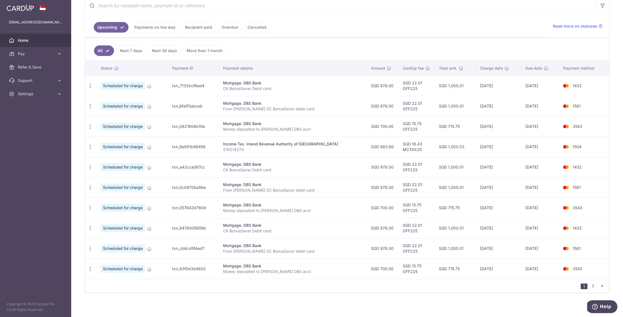
scroll to position [113, 0]
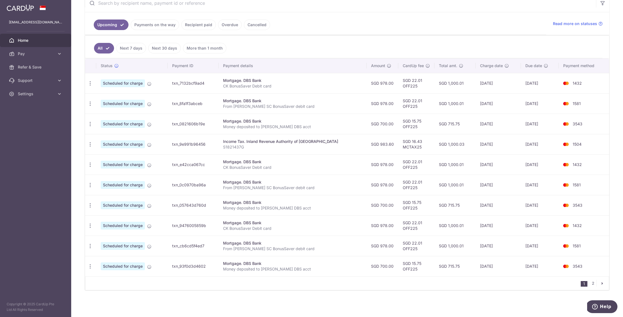
click at [580, 65] on th "Payment method" at bounding box center [584, 65] width 50 height 14
click at [592, 283] on link "2" at bounding box center [593, 283] width 7 height 7
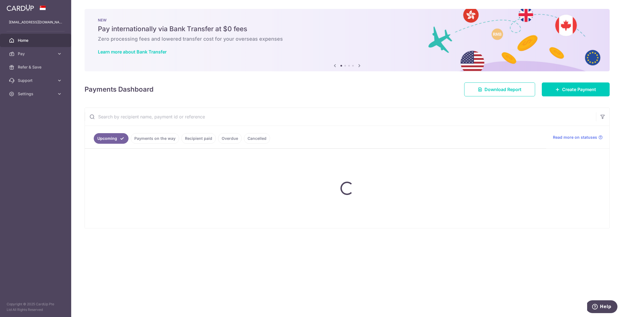
scroll to position [0, 0]
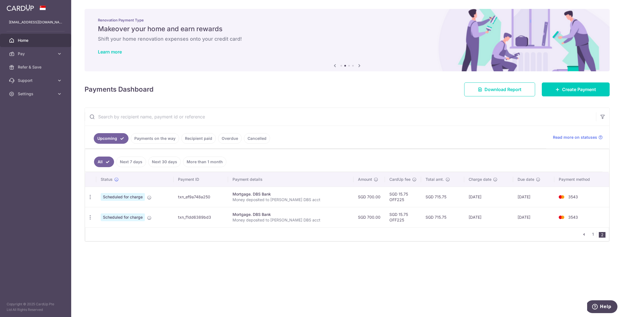
click at [443, 90] on div "Payments Dashboard Download Report Create Payment" at bounding box center [347, 88] width 525 height 16
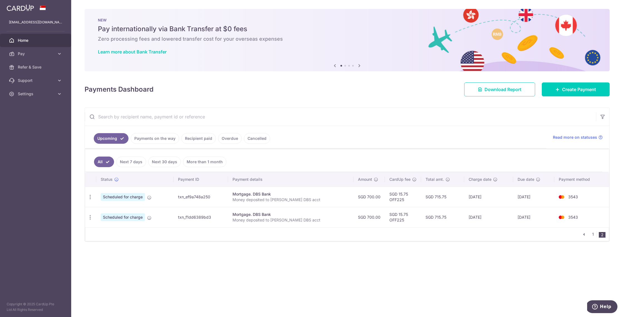
click at [583, 233] on icon "pager" at bounding box center [584, 234] width 4 height 4
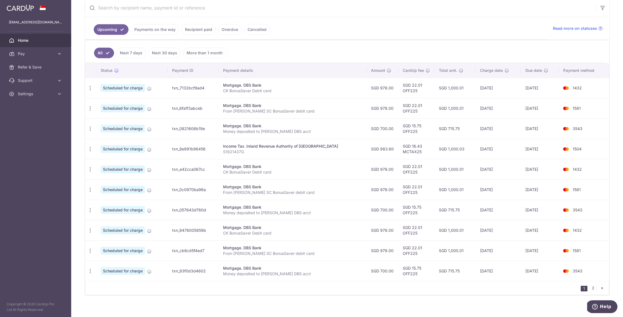
scroll to position [113, 0]
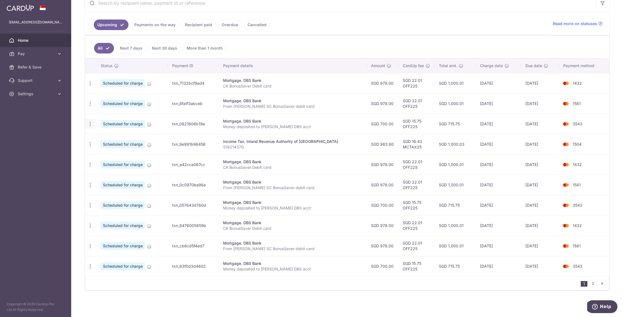
click at [90, 123] on icon "button" at bounding box center [90, 124] width 6 height 6
click at [108, 139] on span "Update payment" at bounding box center [120, 139] width 38 height 7
radio input "true"
type input "700.00"
type input "[DATE]"
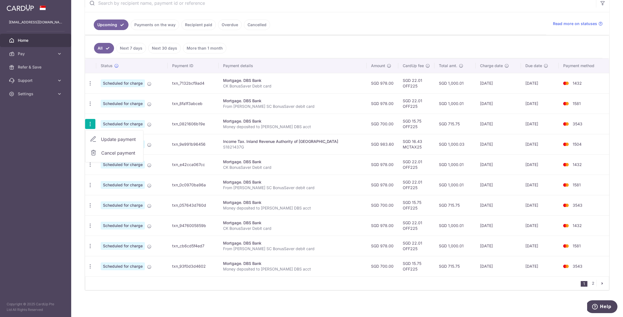
type input "Money deposited to [PERSON_NAME] DBS acct"
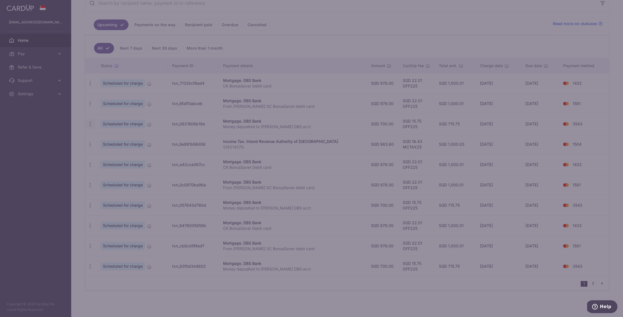
type input "OFF225"
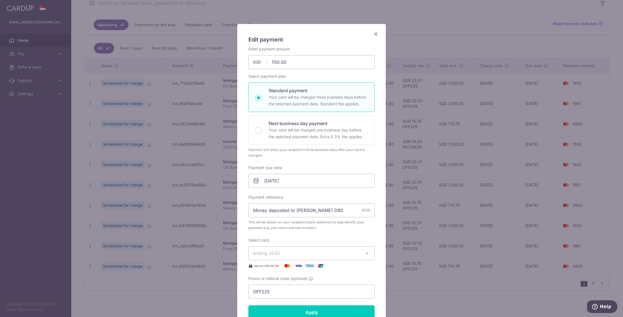
scroll to position [17, 0]
click at [376, 33] on icon "Close" at bounding box center [375, 32] width 7 height 7
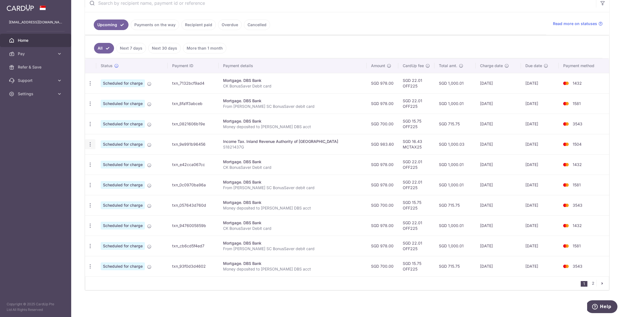
click at [89, 143] on icon "button" at bounding box center [90, 144] width 6 height 6
click at [107, 158] on span "Update payment" at bounding box center [120, 159] width 38 height 7
type input "983.60"
radio input "true"
type input "[DATE]"
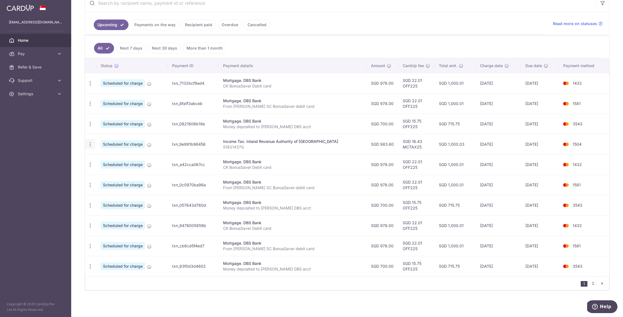
type input "S1821437G"
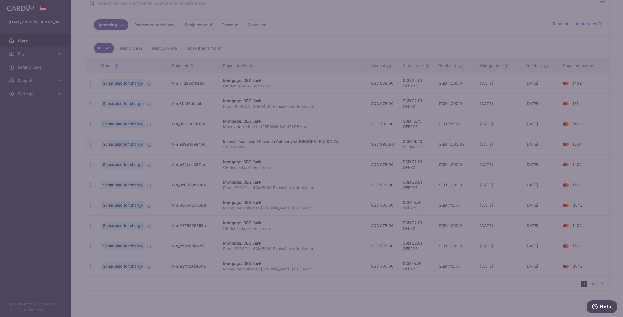
type input "MCTAX25"
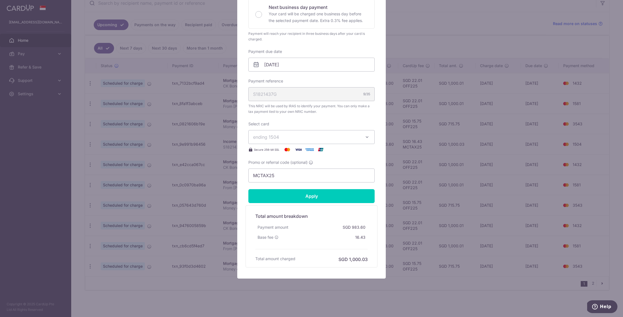
scroll to position [134, 0]
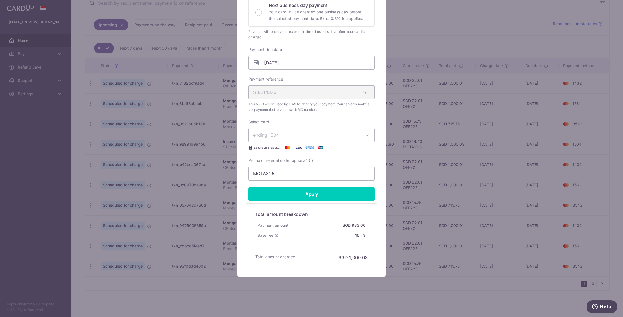
click at [432, 79] on div "Edit payment By clicking apply, you will make changes to all payments to Inland…" at bounding box center [311, 158] width 623 height 317
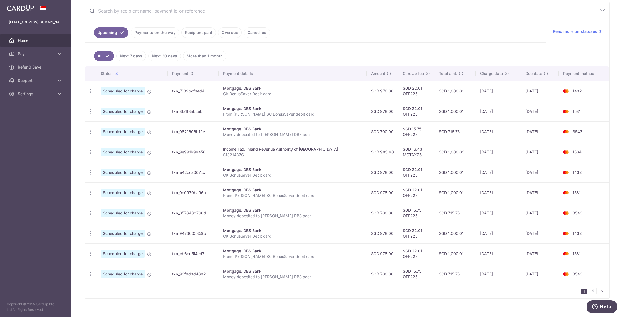
scroll to position [105, 0]
click at [26, 39] on span "Home" at bounding box center [36, 41] width 37 height 6
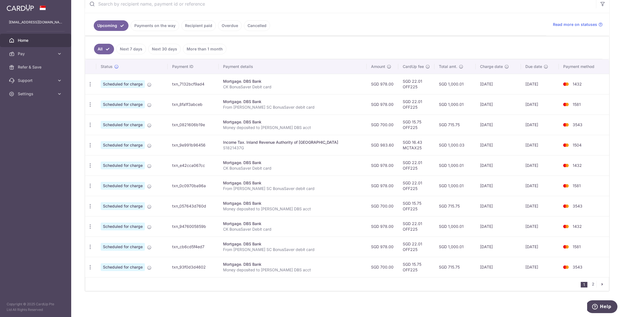
scroll to position [113, 0]
click at [592, 282] on link "2" at bounding box center [593, 283] width 7 height 7
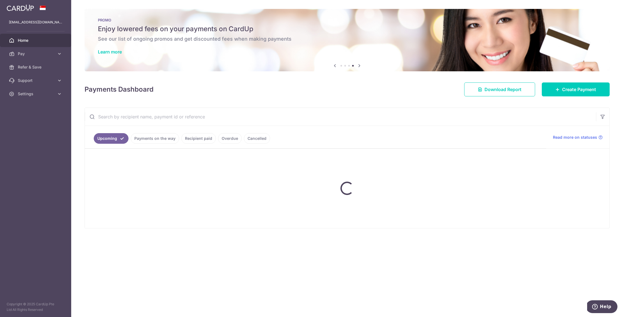
scroll to position [0, 0]
